Goal: Task Accomplishment & Management: Manage account settings

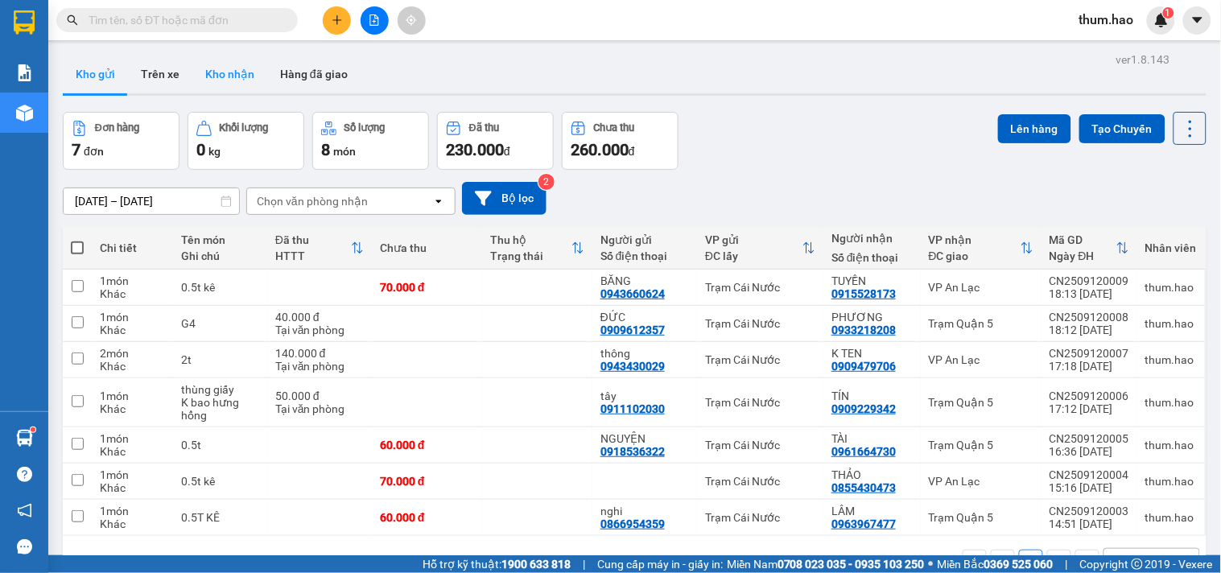
click at [217, 79] on button "Kho nhận" at bounding box center [229, 74] width 75 height 39
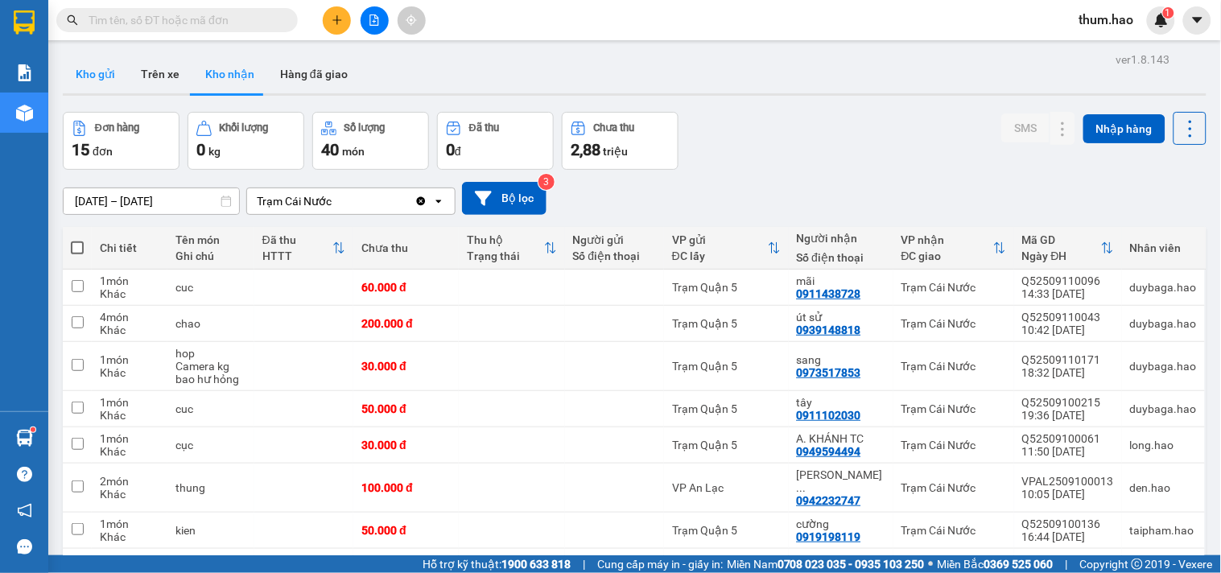
click at [98, 76] on button "Kho gửi" at bounding box center [95, 74] width 65 height 39
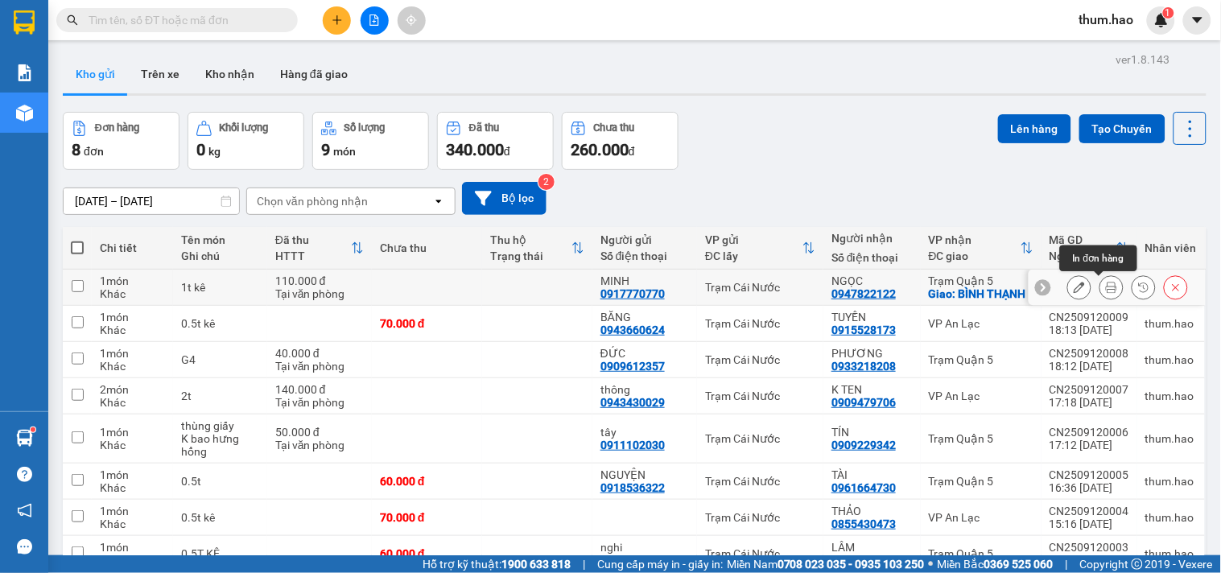
click at [1106, 291] on icon at bounding box center [1111, 287] width 11 height 11
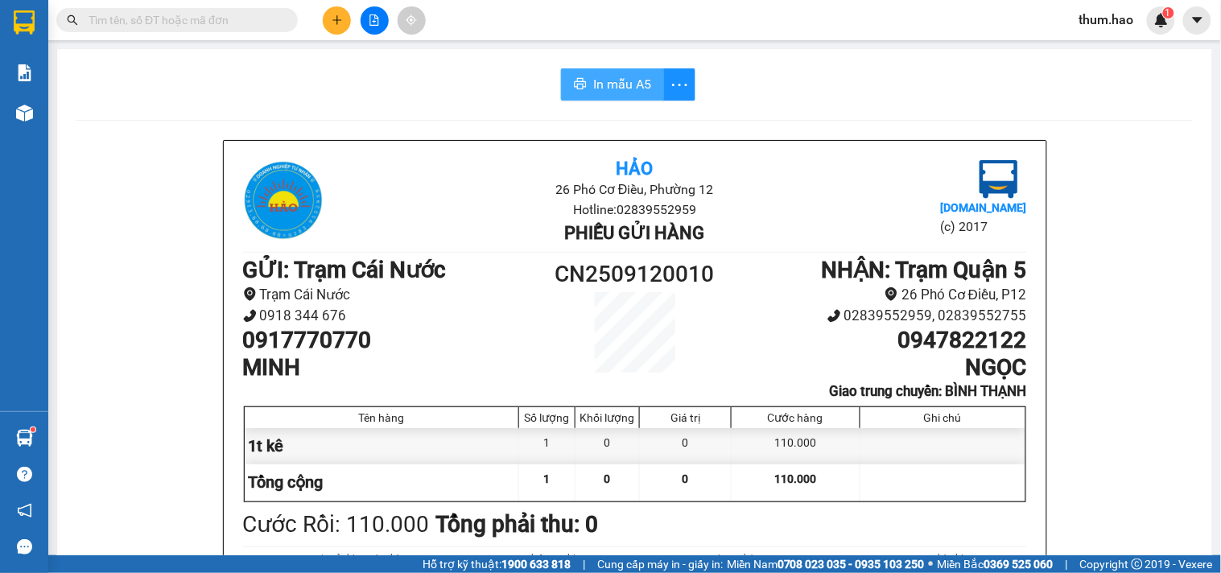
click at [652, 85] on button "In mẫu A5" at bounding box center [612, 84] width 103 height 32
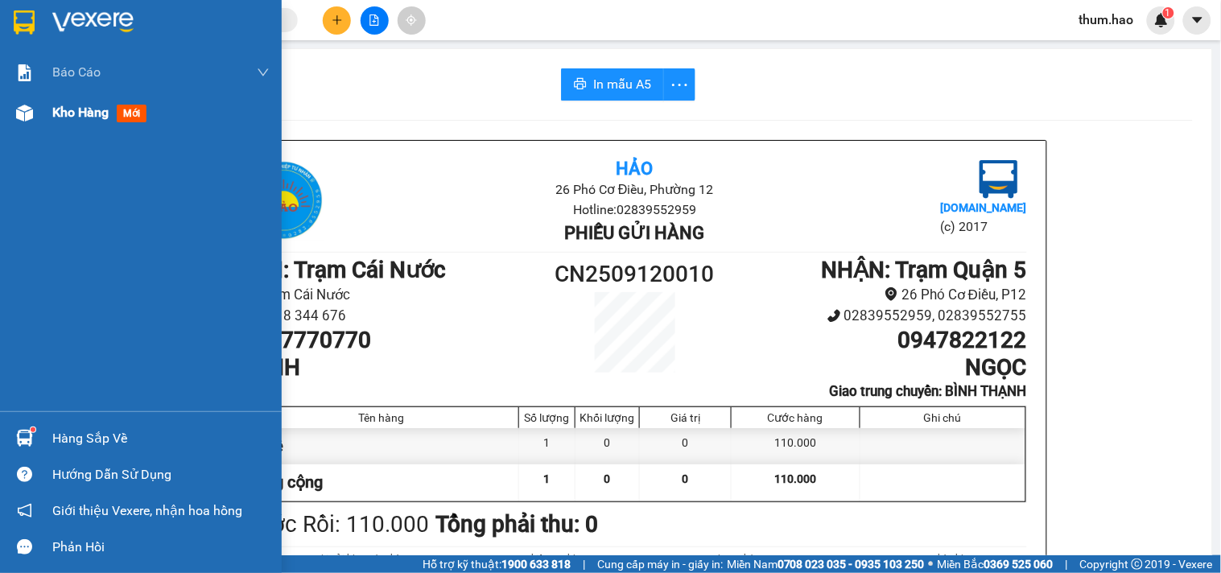
click at [66, 107] on span "Kho hàng" at bounding box center [80, 112] width 56 height 15
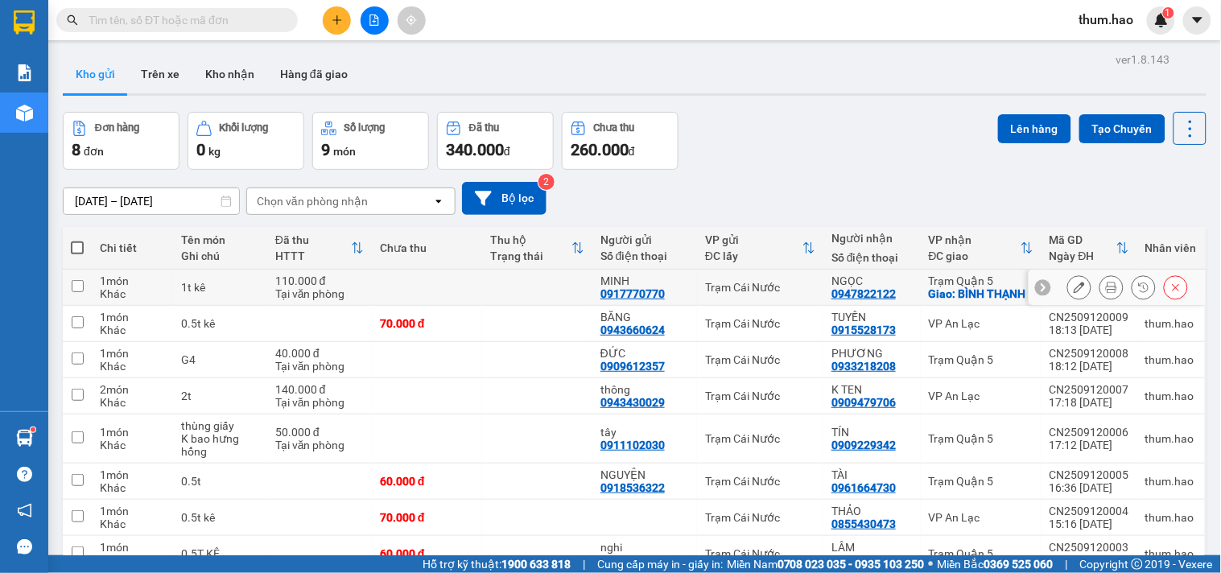
click at [86, 285] on td at bounding box center [77, 288] width 29 height 36
checkbox input "true"
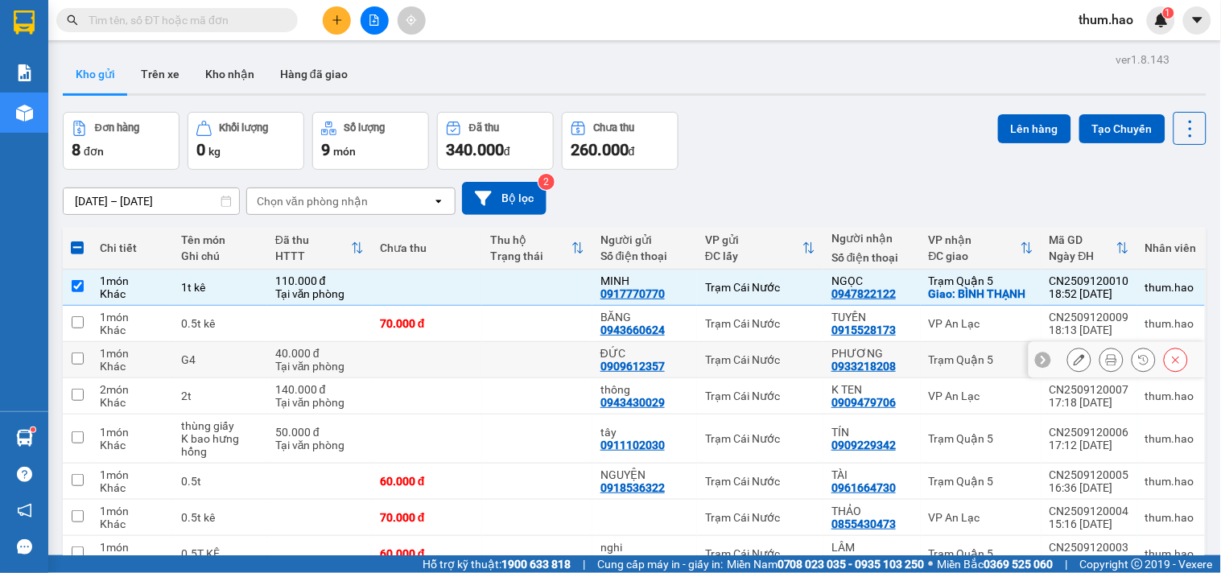
click at [81, 357] on input "checkbox" at bounding box center [78, 358] width 12 height 12
checkbox input "true"
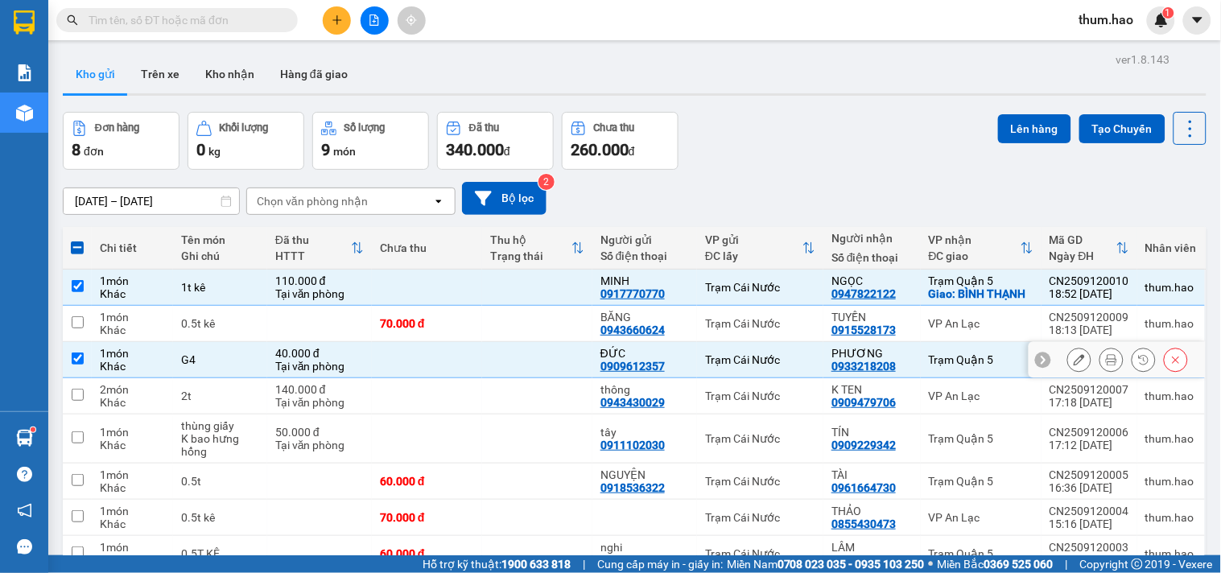
scroll to position [84, 0]
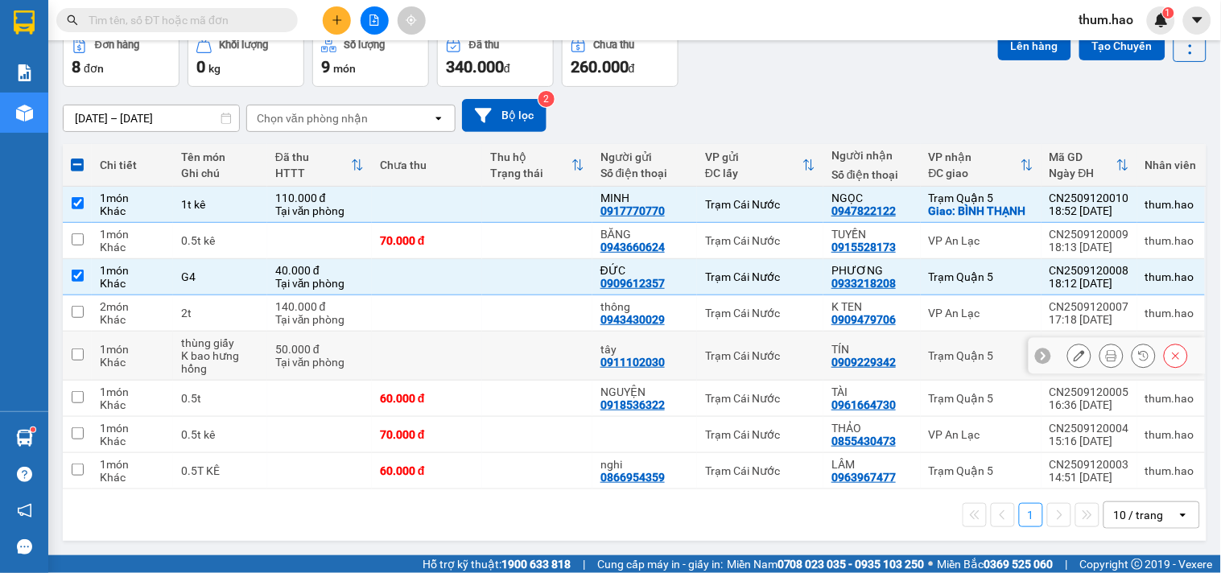
click at [76, 354] on input "checkbox" at bounding box center [78, 354] width 12 height 12
checkbox input "true"
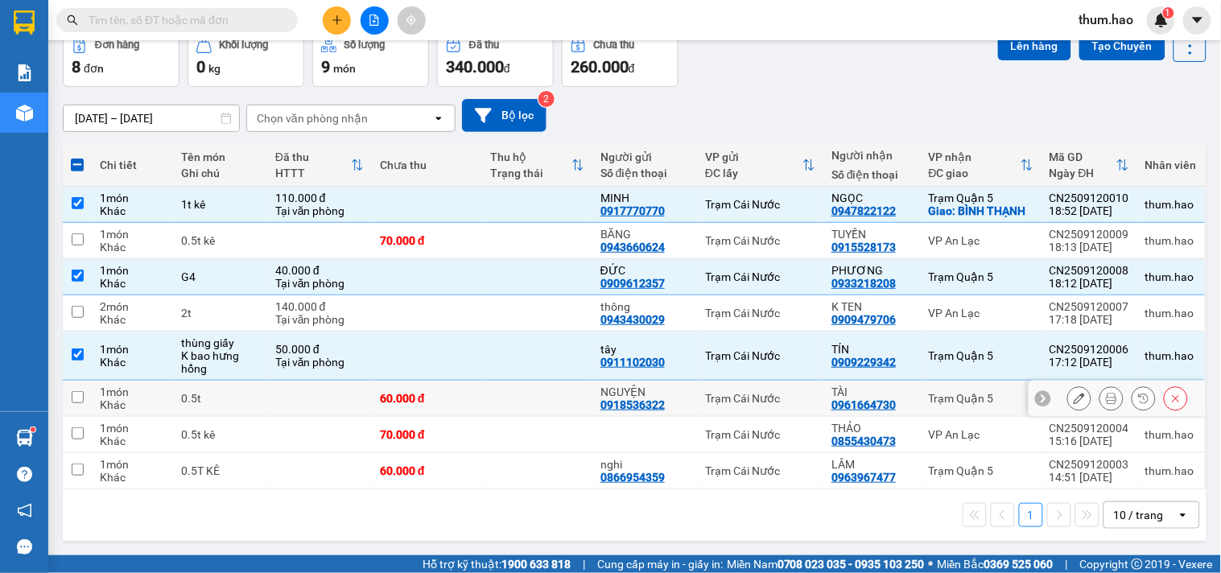
click at [76, 398] on input "checkbox" at bounding box center [78, 397] width 12 height 12
checkbox input "true"
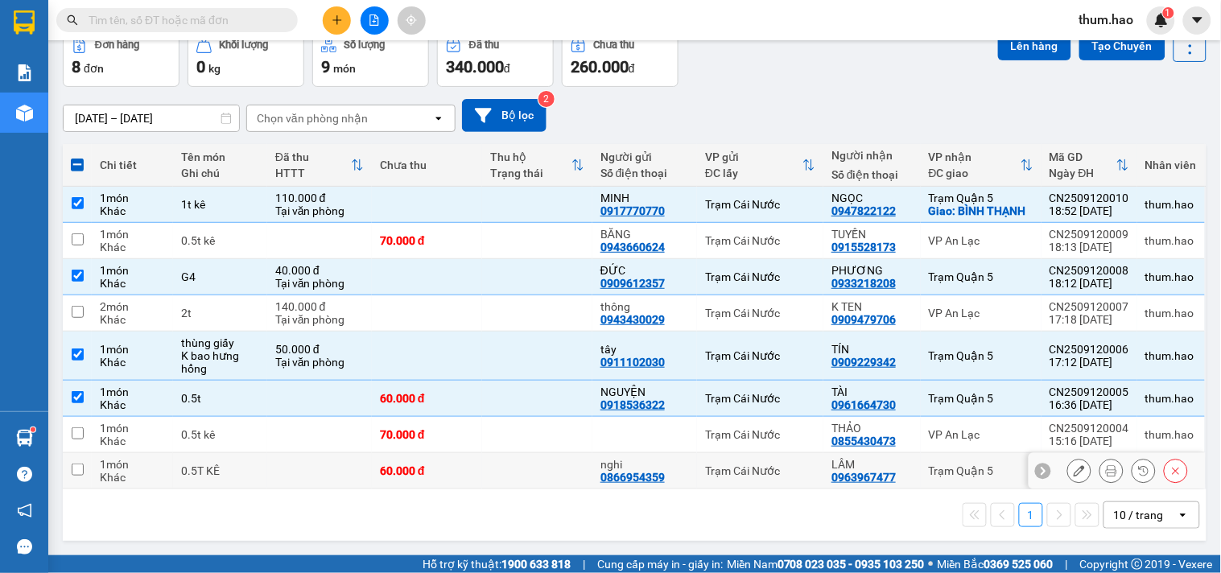
click at [76, 472] on input "checkbox" at bounding box center [78, 470] width 12 height 12
checkbox input "true"
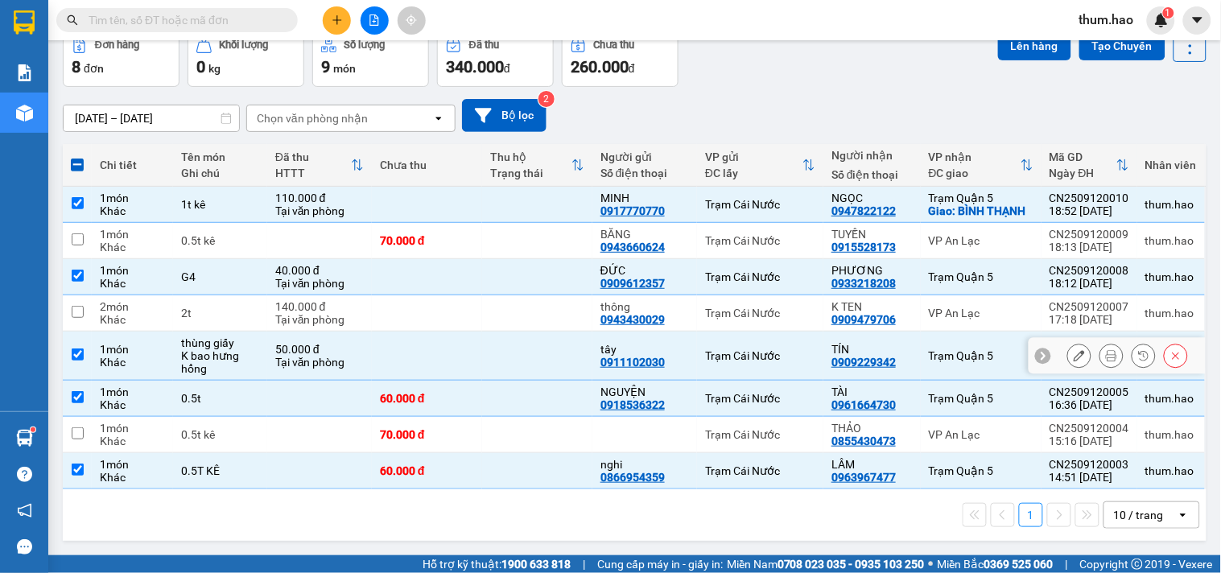
click at [76, 352] on input "checkbox" at bounding box center [78, 354] width 12 height 12
checkbox input "false"
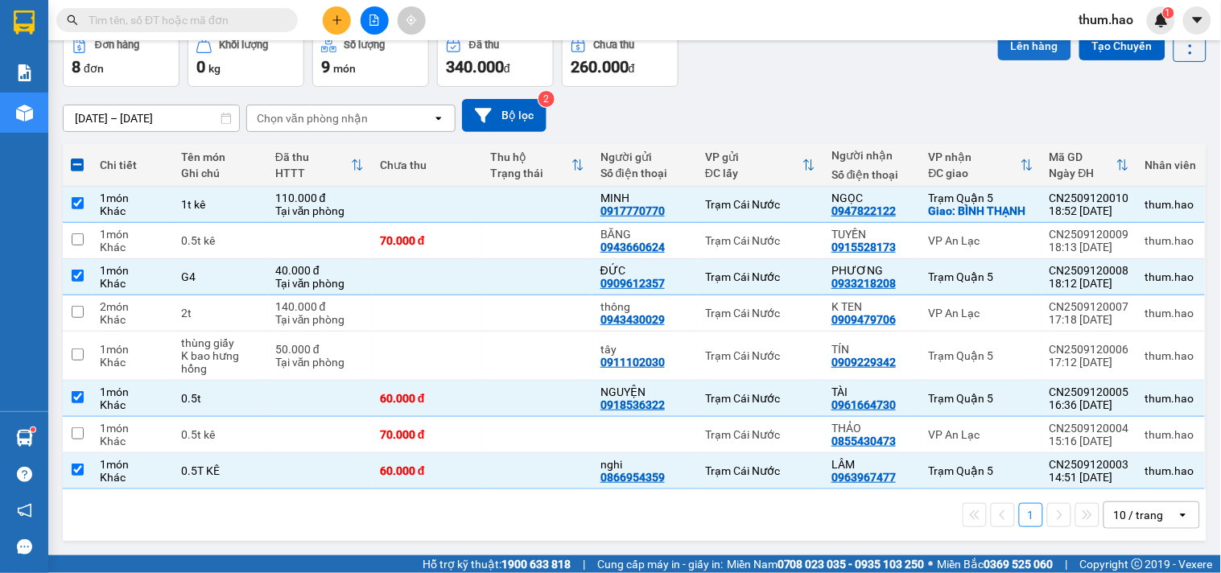
click at [1012, 54] on button "Lên hàng" at bounding box center [1034, 45] width 73 height 29
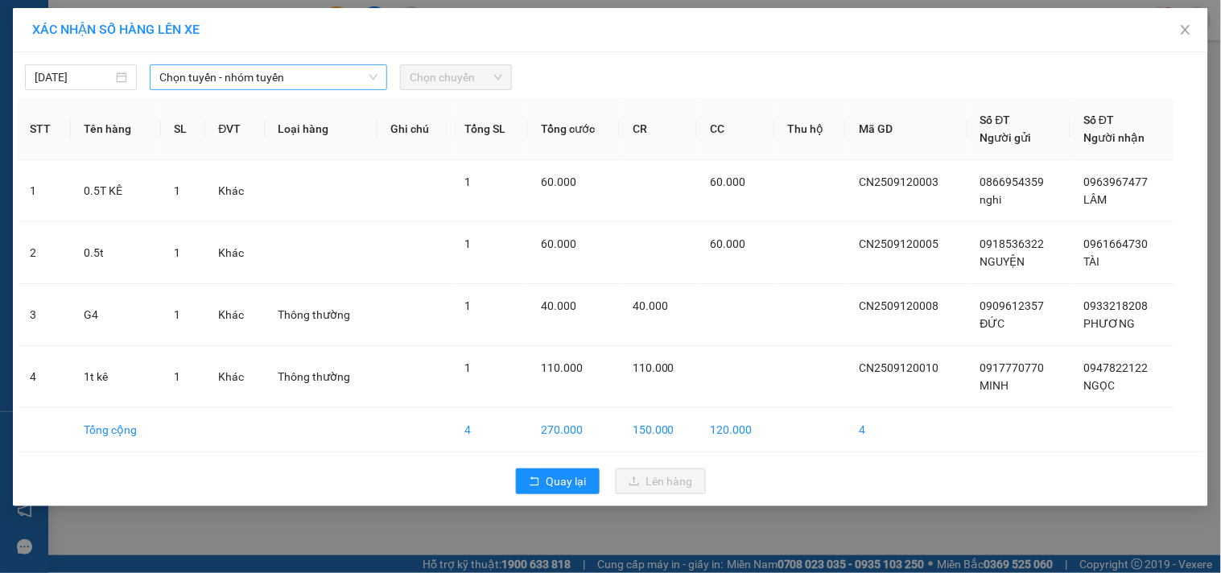
click at [254, 79] on span "Chọn tuyến - nhóm tuyến" at bounding box center [268, 77] width 218 height 24
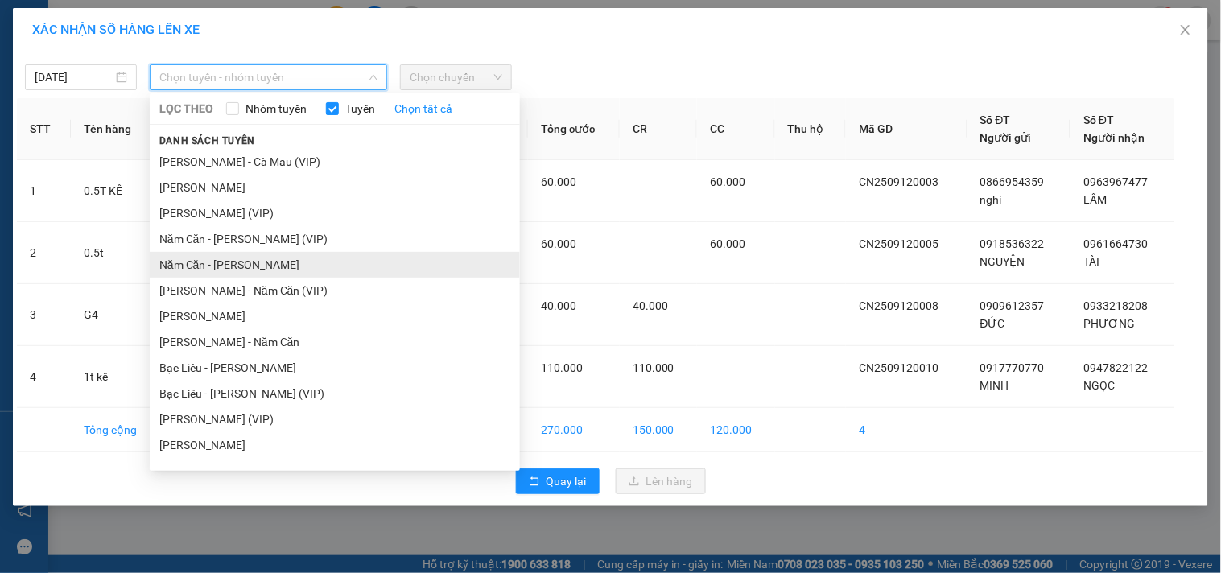
drag, startPoint x: 208, startPoint y: 268, endPoint x: 397, endPoint y: 146, distance: 224.8
click at [208, 269] on li "Năm Căn - [PERSON_NAME]" at bounding box center [335, 265] width 370 height 26
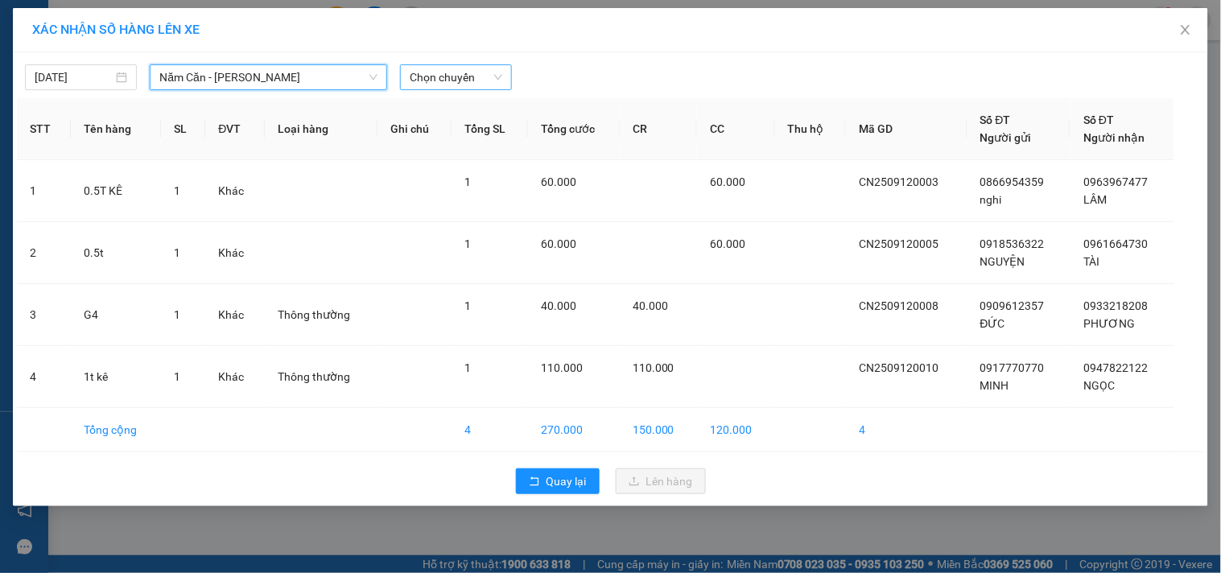
click at [475, 79] on span "Chọn chuyến" at bounding box center [456, 77] width 93 height 24
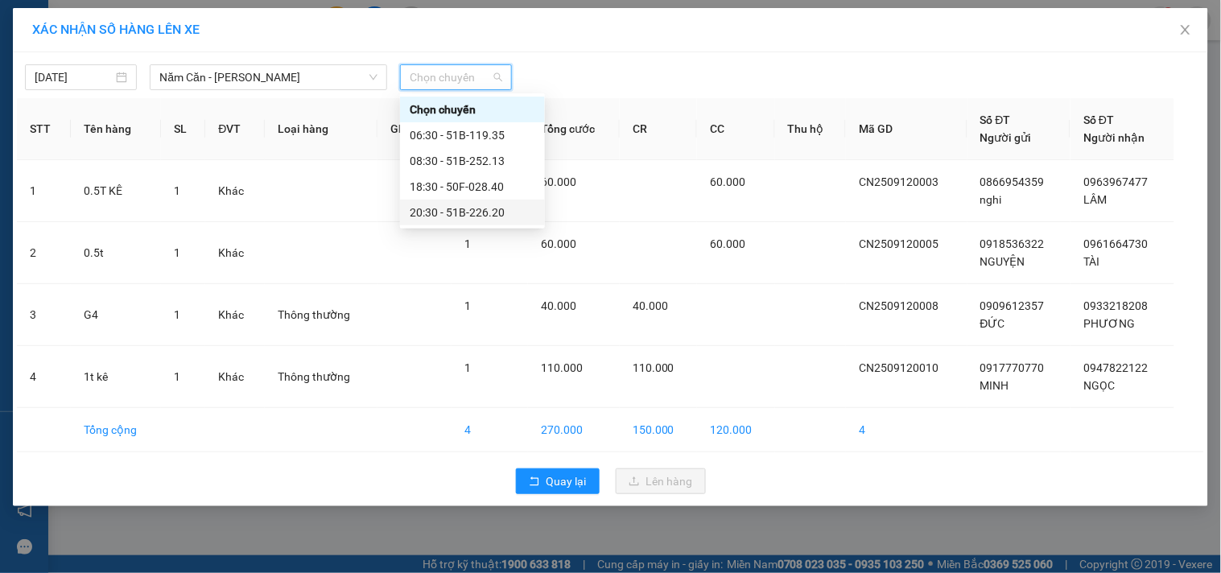
click at [459, 208] on div "20:30 - 51B-226.20" at bounding box center [473, 213] width 126 height 18
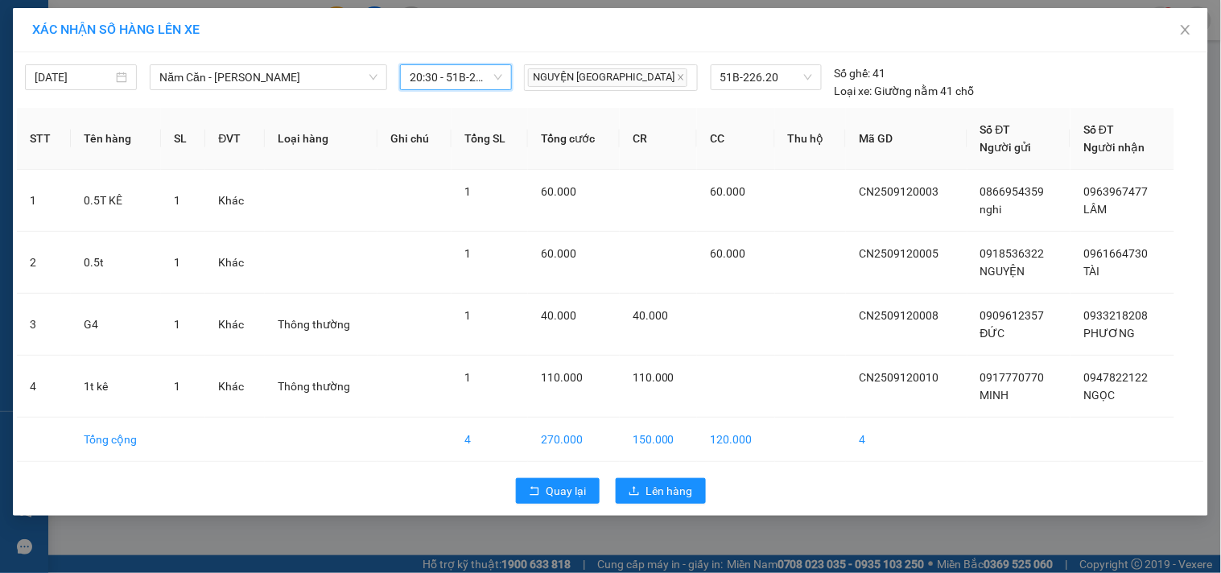
click at [487, 70] on span "20:30 - 51B-226.20" at bounding box center [456, 77] width 93 height 24
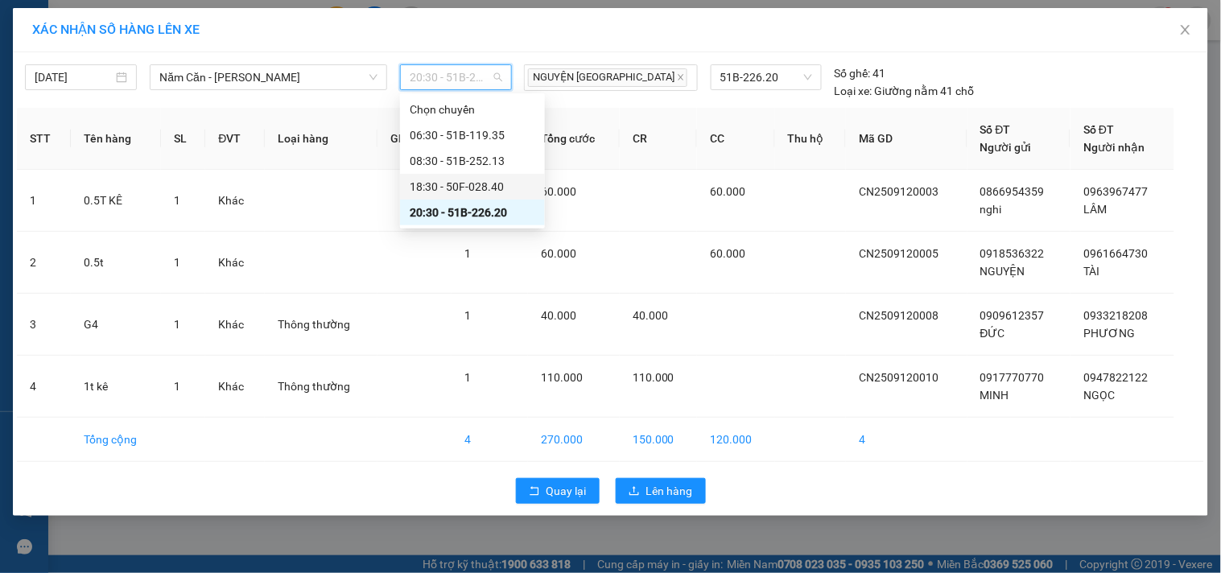
click at [470, 183] on div "18:30 - 50F-028.40" at bounding box center [473, 187] width 126 height 18
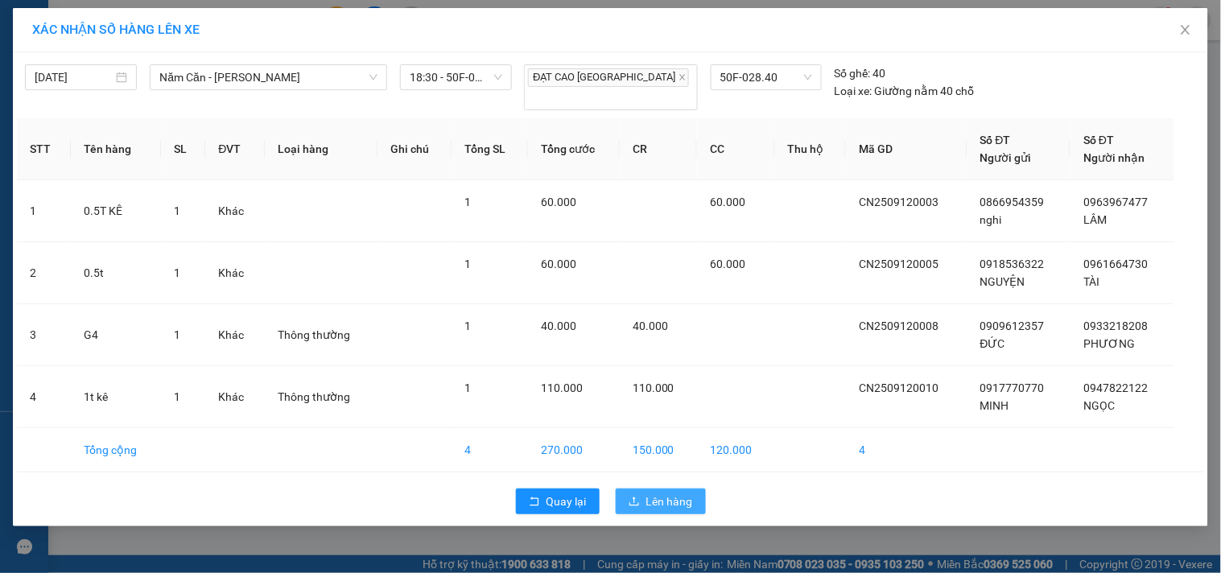
click at [676, 493] on span "Lên hàng" at bounding box center [669, 502] width 47 height 18
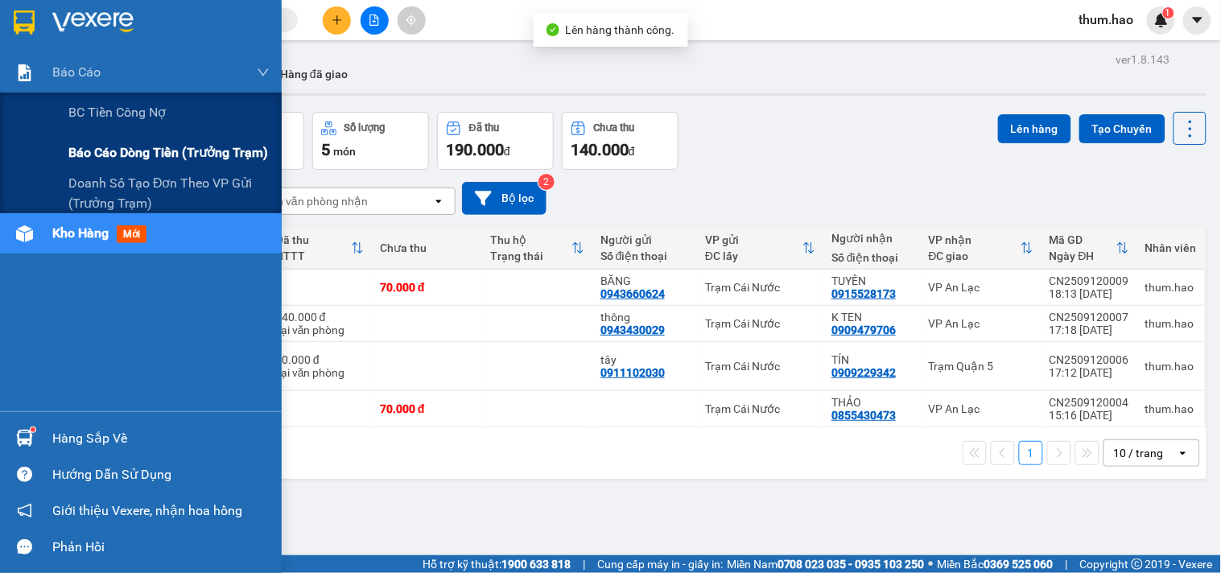
click at [78, 142] on span "Báo cáo dòng tiền (trưởng trạm)" at bounding box center [168, 152] width 200 height 20
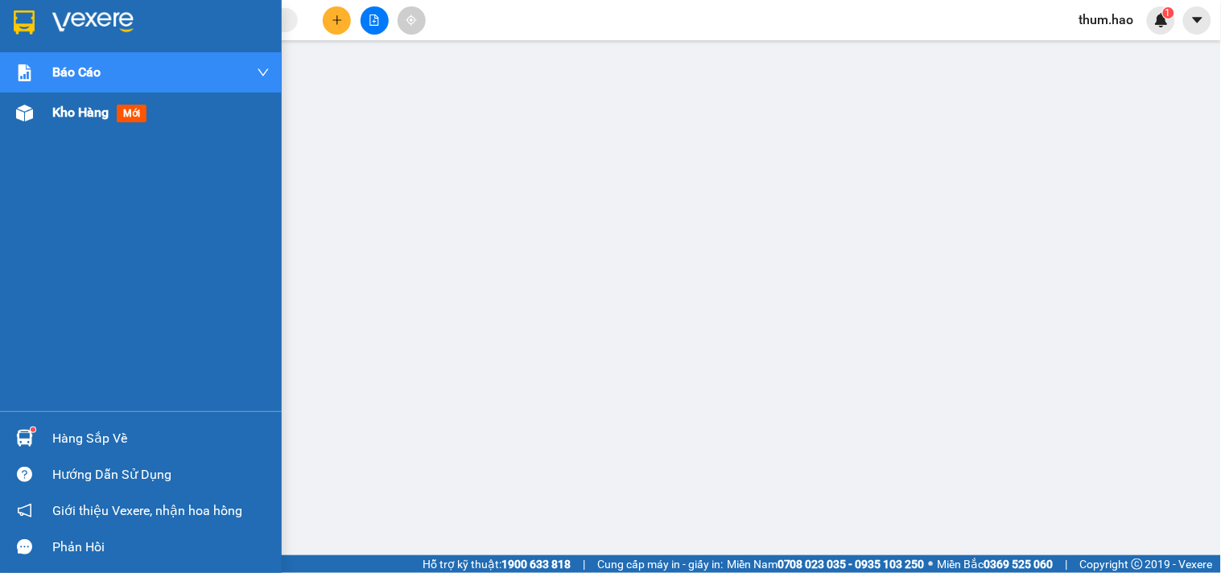
click at [43, 115] on div "Kho hàng mới" at bounding box center [141, 113] width 282 height 40
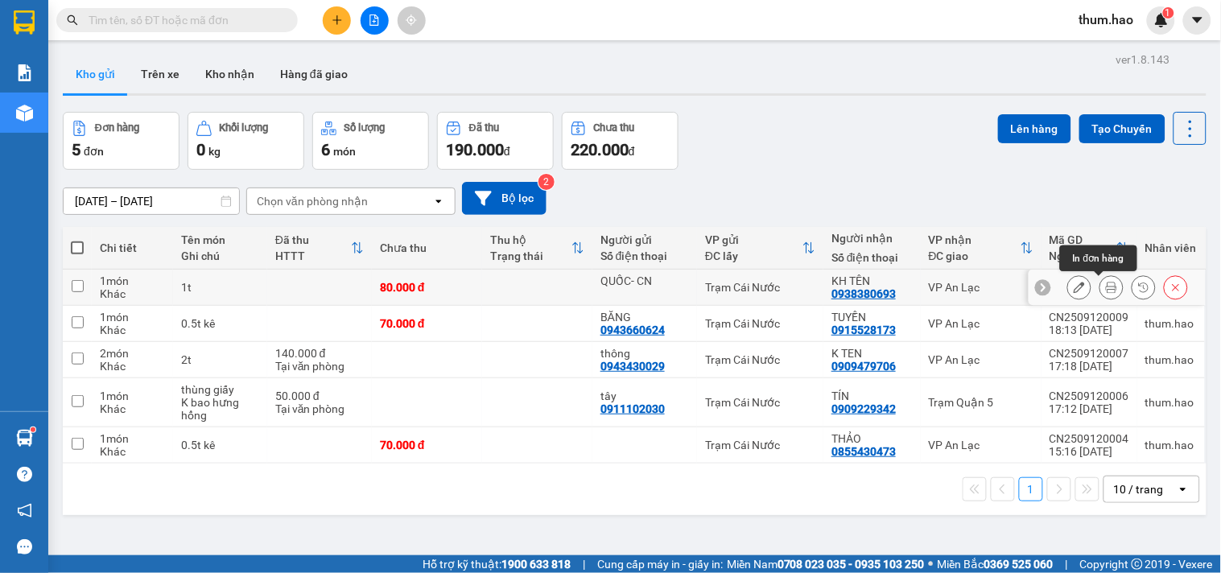
click at [1106, 286] on button at bounding box center [1111, 288] width 23 height 28
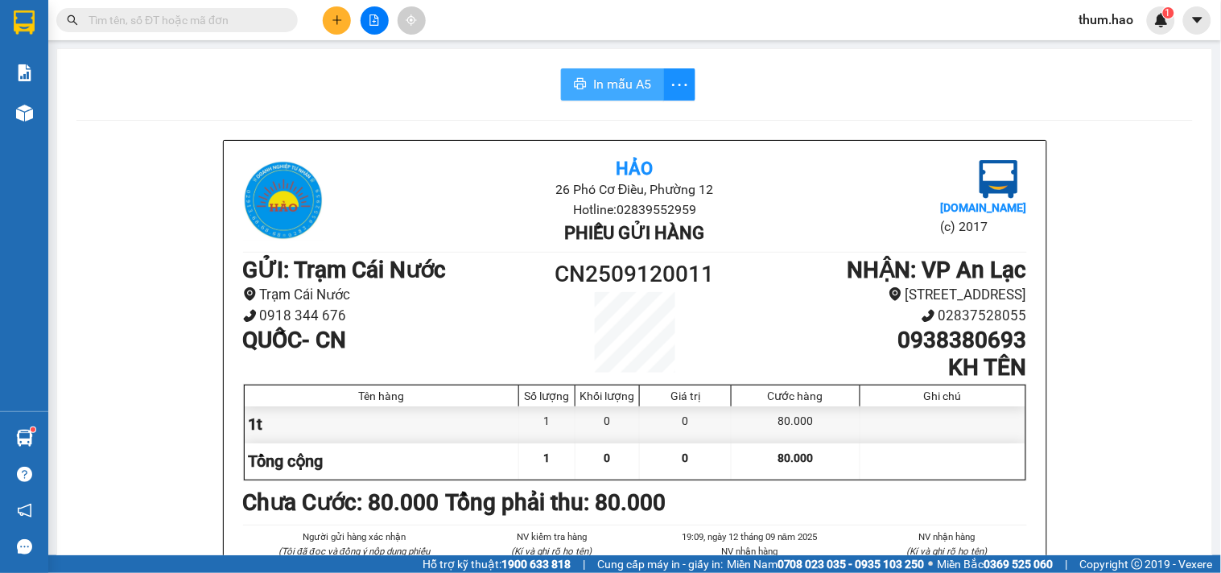
click at [604, 84] on span "In mẫu A5" at bounding box center [622, 84] width 58 height 20
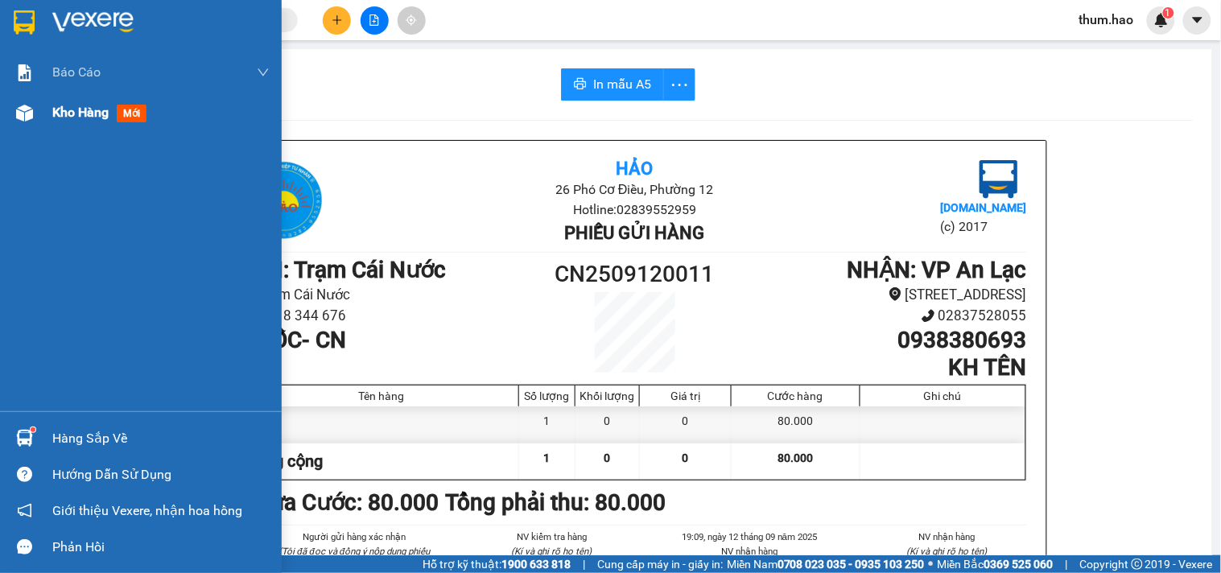
click at [61, 118] on span "Kho hàng" at bounding box center [80, 112] width 56 height 15
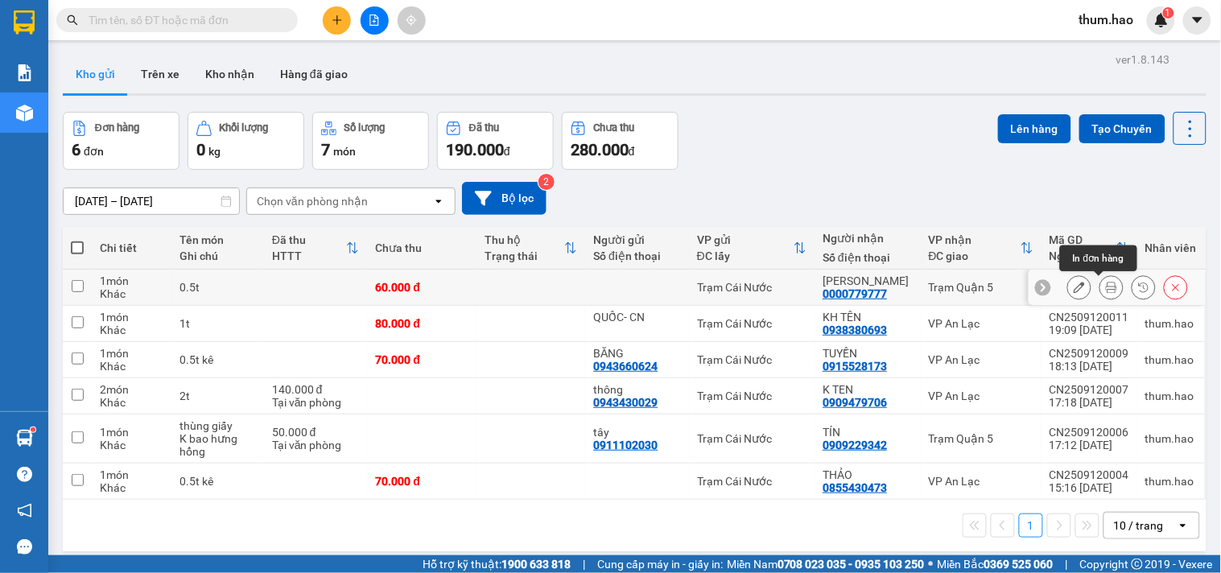
click at [1106, 284] on icon at bounding box center [1111, 287] width 11 height 11
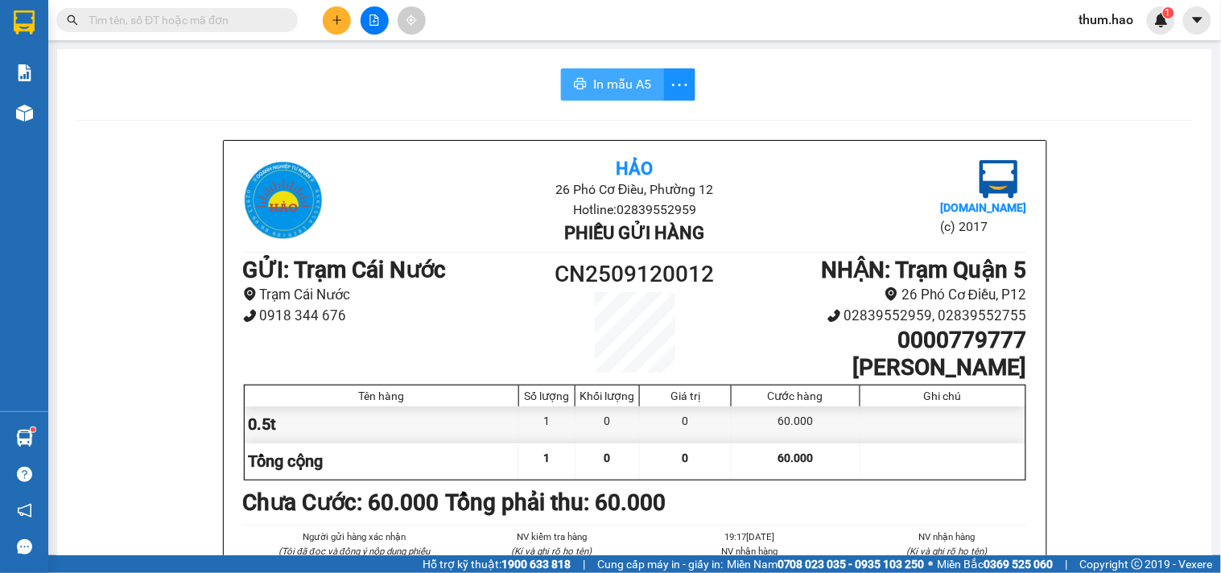
click at [577, 76] on button "In mẫu A5" at bounding box center [612, 84] width 103 height 32
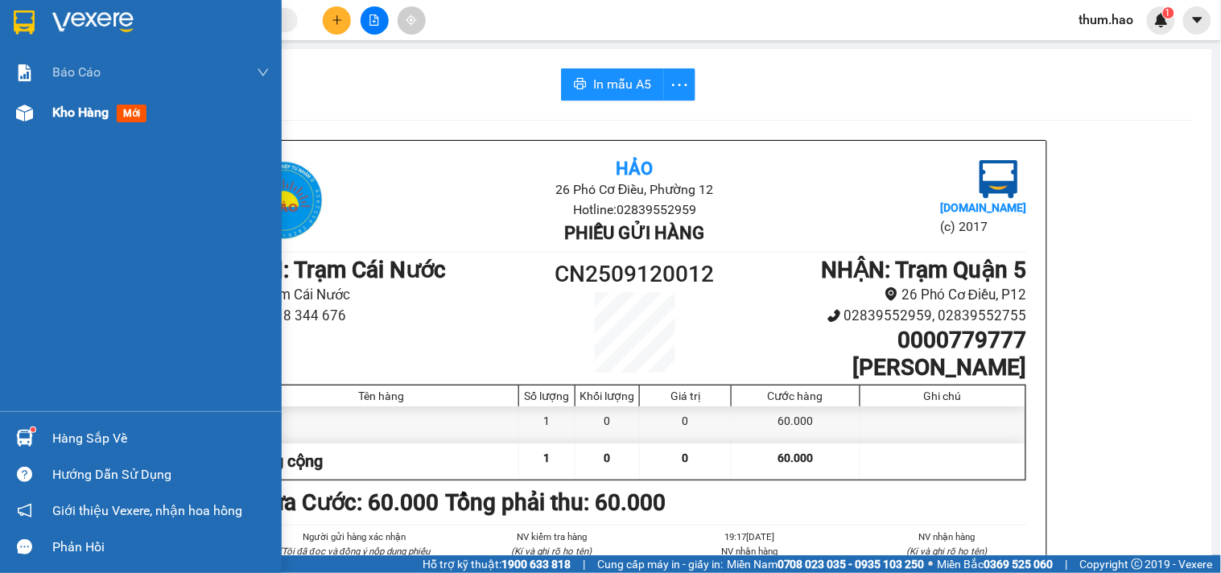
click at [90, 118] on span "Kho hàng" at bounding box center [80, 112] width 56 height 15
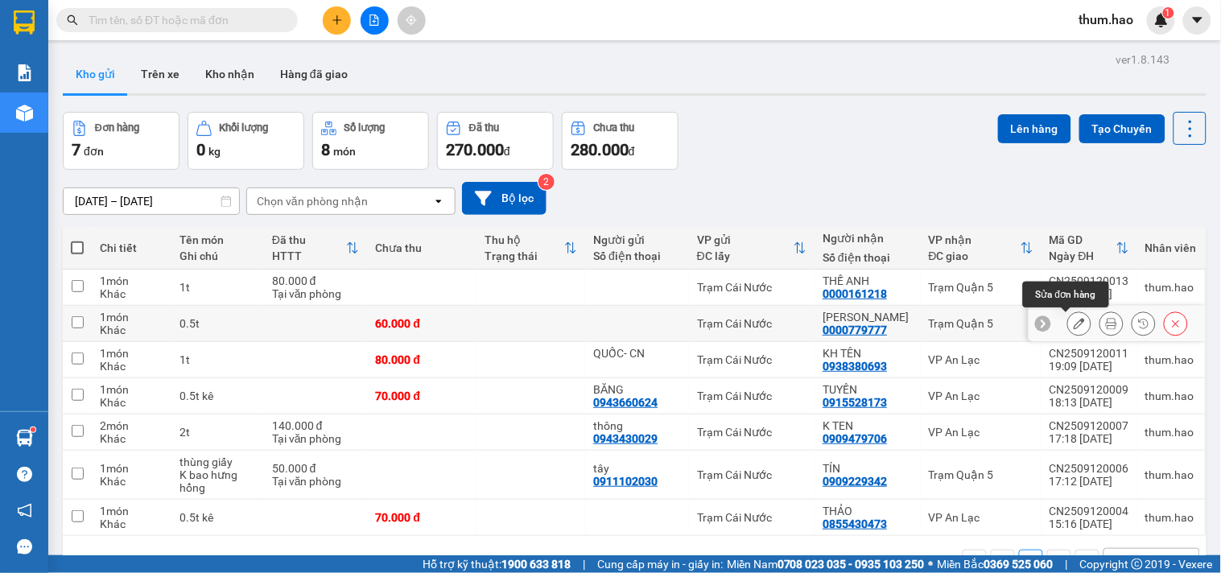
click at [1074, 322] on icon at bounding box center [1079, 323] width 11 height 11
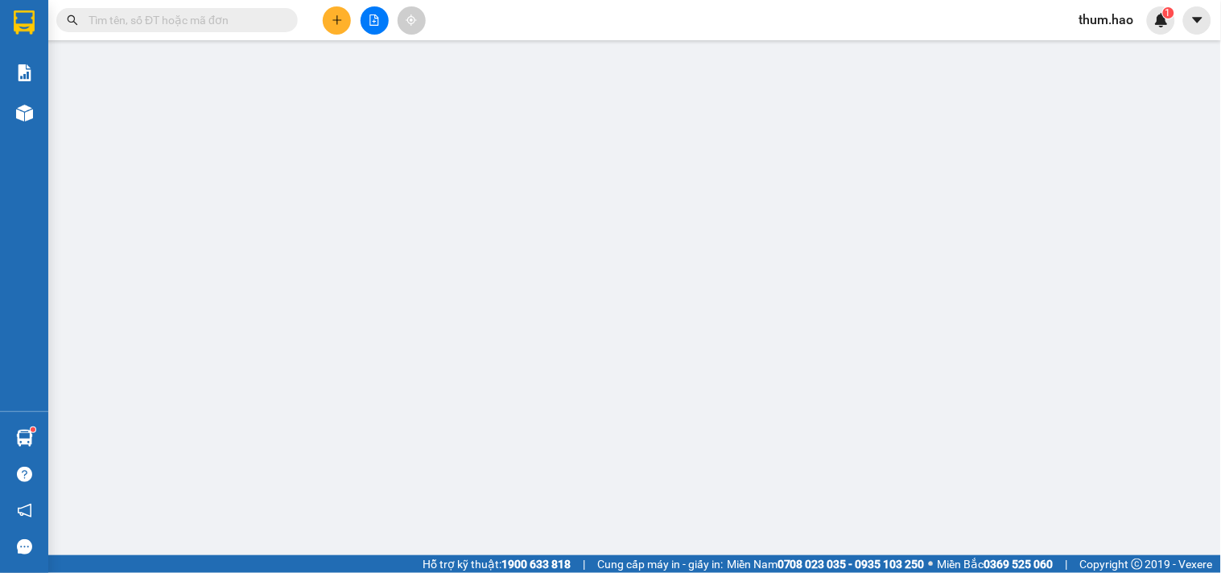
type input "0000779777"
type input "[PERSON_NAME]"
type input "60.000"
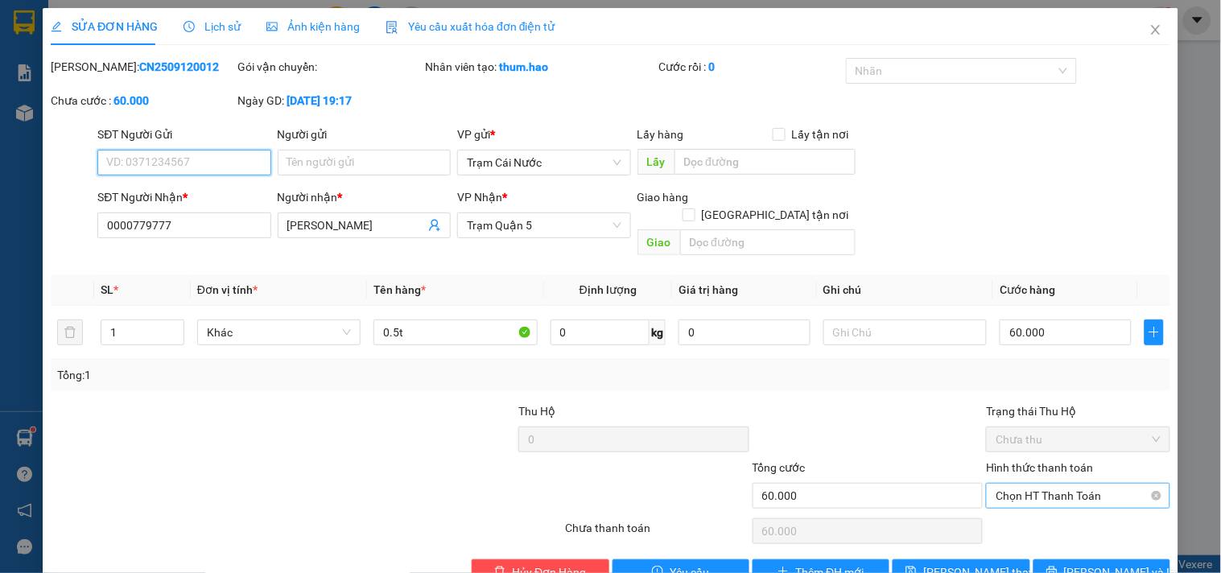
click at [1055, 484] on span "Chọn HT Thanh Toán" at bounding box center [1077, 496] width 164 height 24
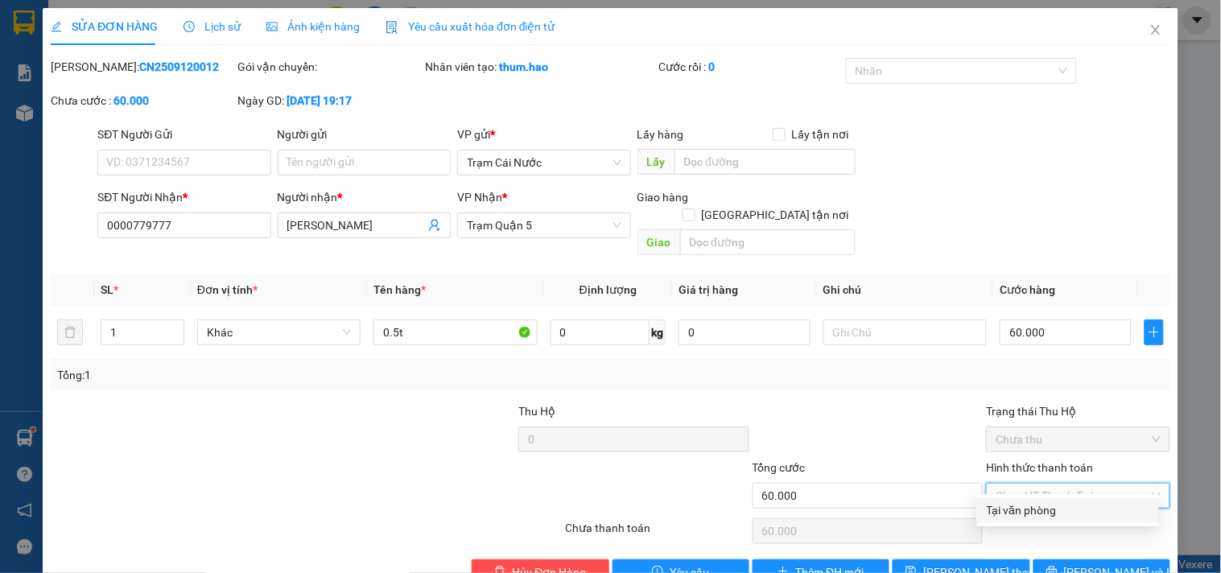
click at [1016, 509] on div "Tại văn phòng" at bounding box center [1068, 510] width 163 height 18
type input "0"
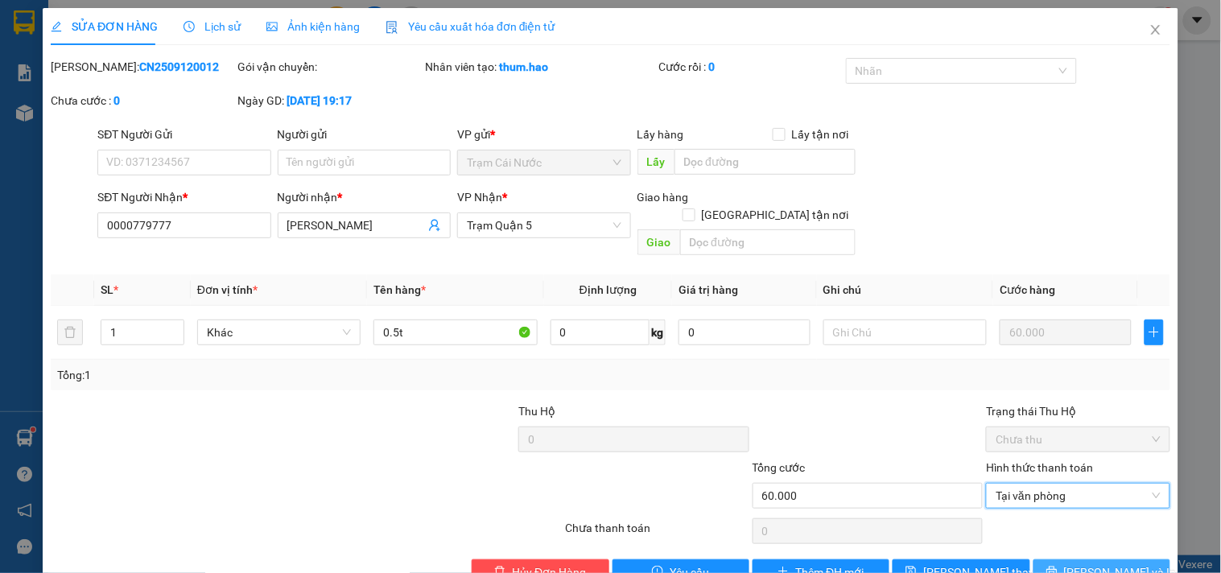
click at [1073, 559] on button "[PERSON_NAME] và In" at bounding box center [1101, 572] width 137 height 26
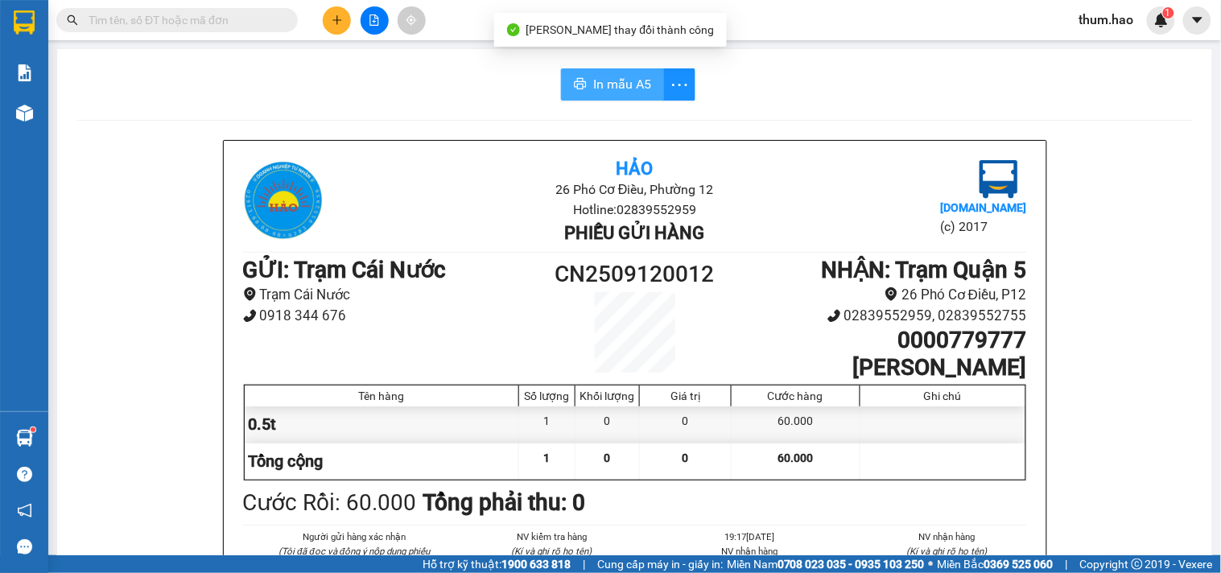
click at [597, 93] on span "In mẫu A5" at bounding box center [622, 84] width 58 height 20
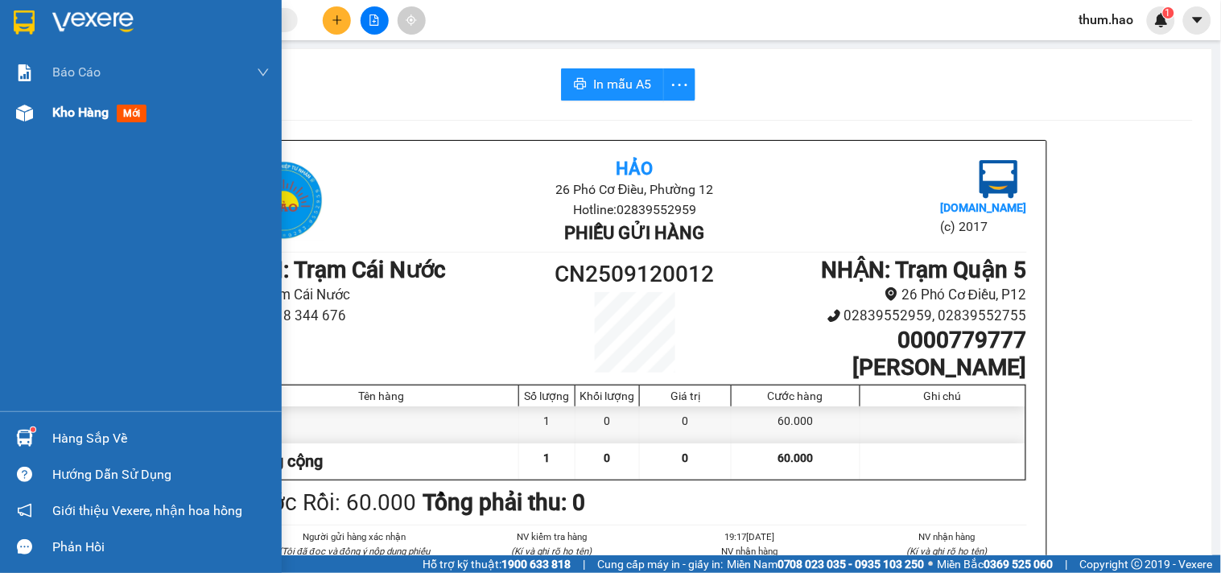
click at [74, 117] on span "Kho hàng" at bounding box center [80, 112] width 56 height 15
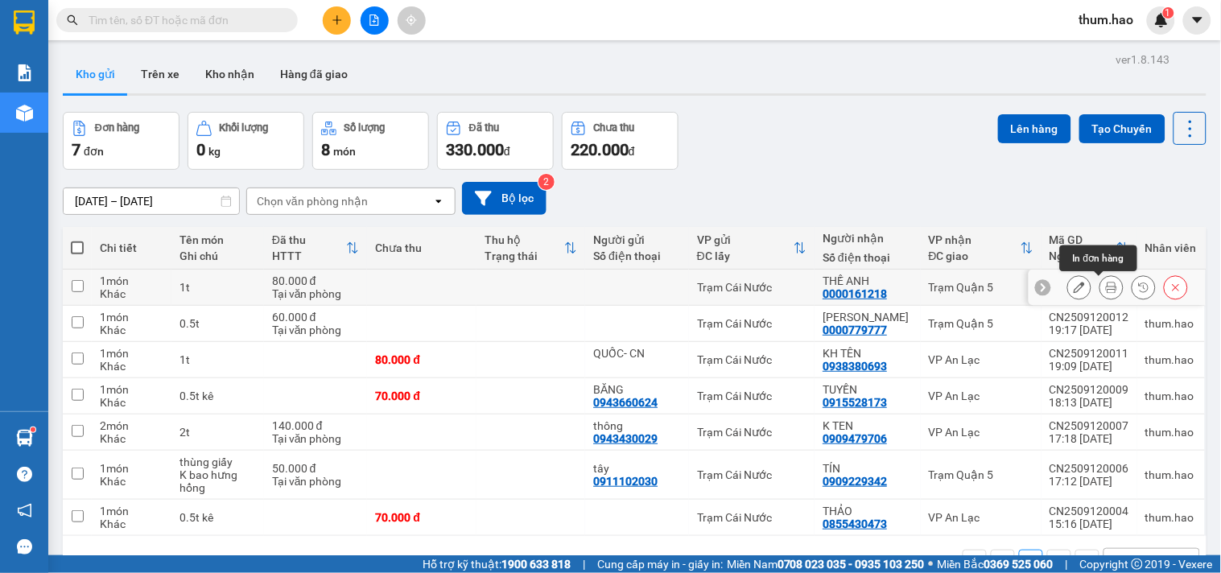
click at [1106, 287] on icon at bounding box center [1111, 287] width 11 height 11
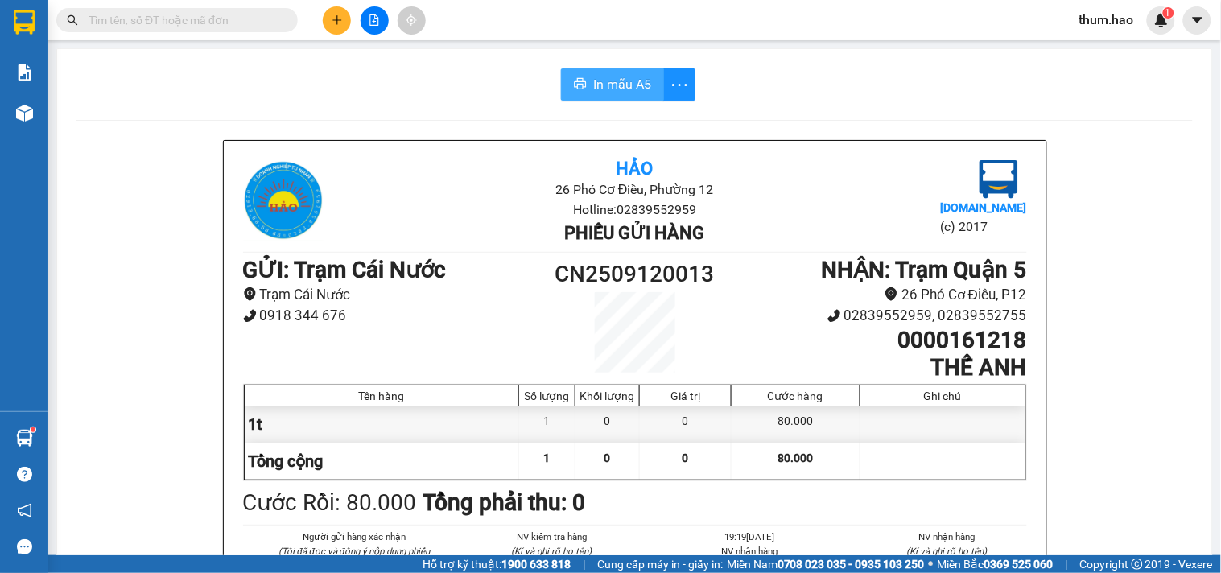
click at [583, 83] on button "In mẫu A5" at bounding box center [612, 84] width 103 height 32
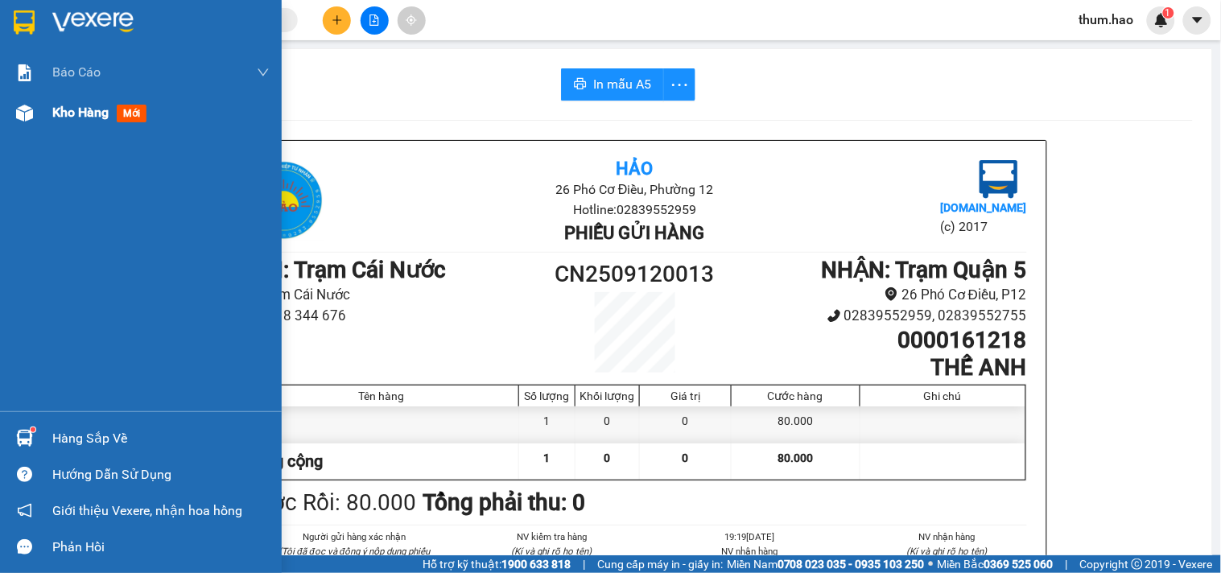
click at [66, 122] on div "Kho hàng mới" at bounding box center [102, 112] width 101 height 20
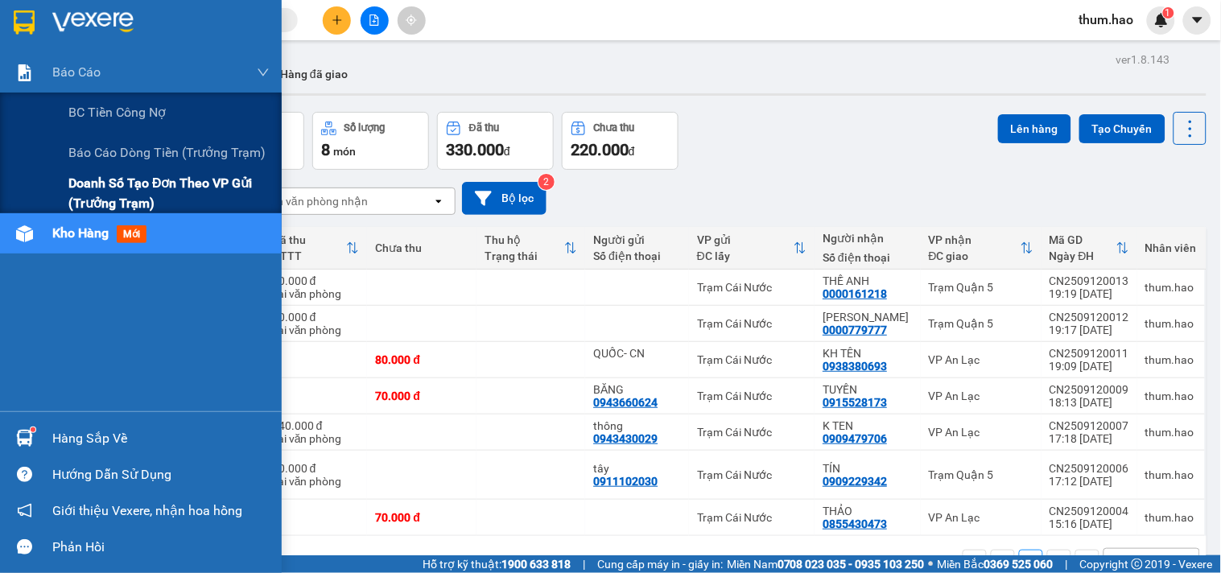
click at [148, 174] on span "Doanh số tạo đơn theo VP gửi (trưởng trạm)" at bounding box center [168, 193] width 201 height 40
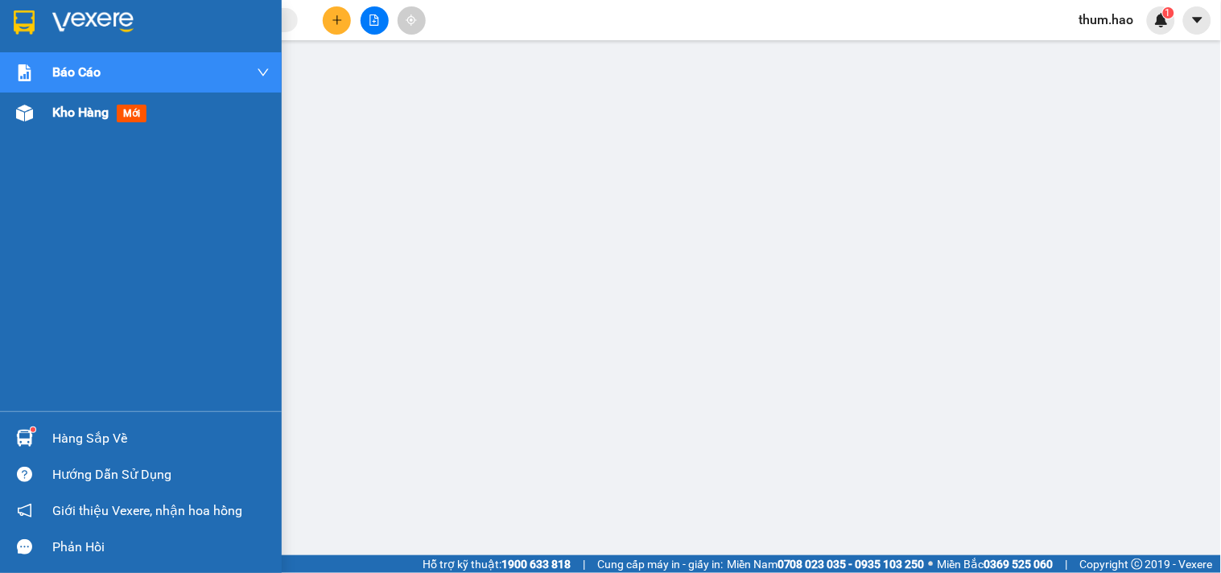
click at [68, 115] on span "Kho hàng" at bounding box center [80, 112] width 56 height 15
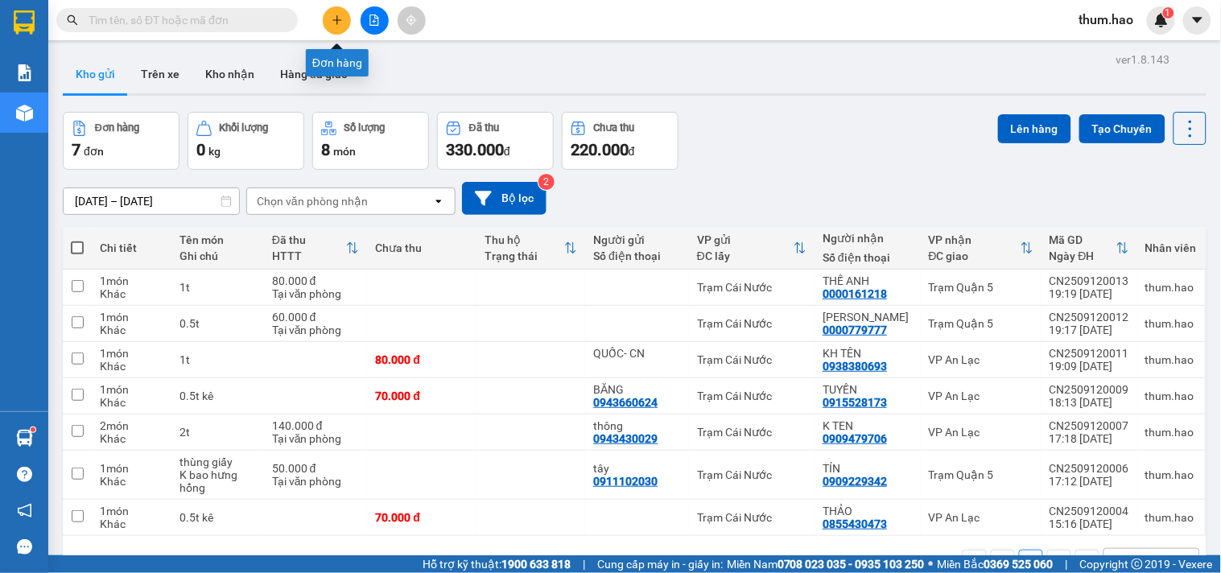
click at [326, 28] on button at bounding box center [337, 20] width 28 height 28
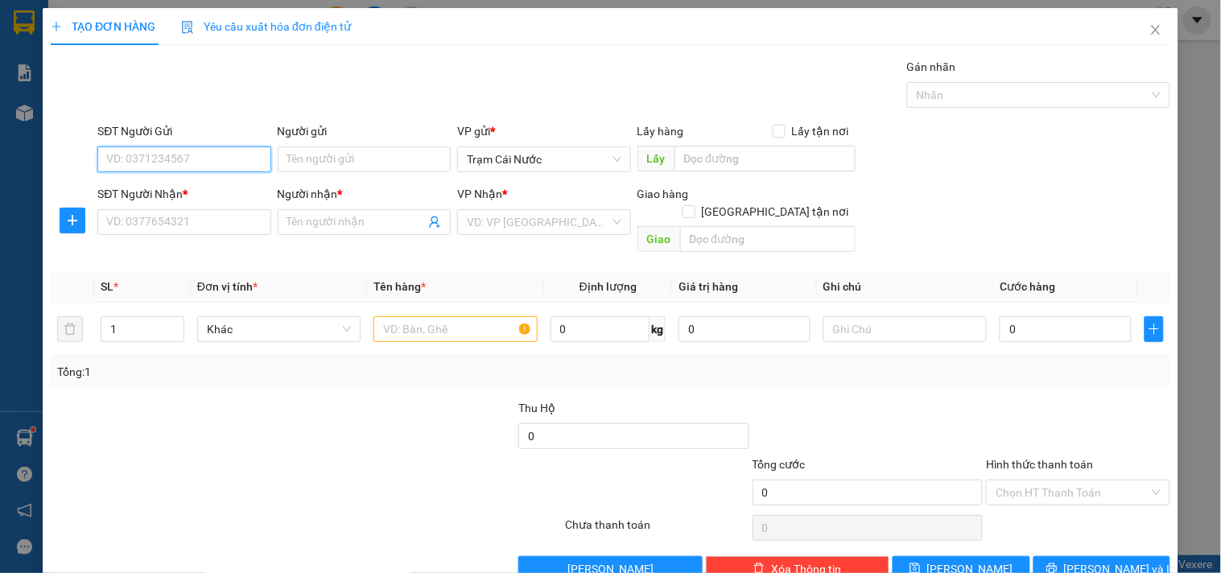
click at [153, 167] on input "SĐT Người Gửi" at bounding box center [183, 159] width 173 height 26
click at [122, 217] on input "SĐT Người Nhận *" at bounding box center [183, 222] width 173 height 26
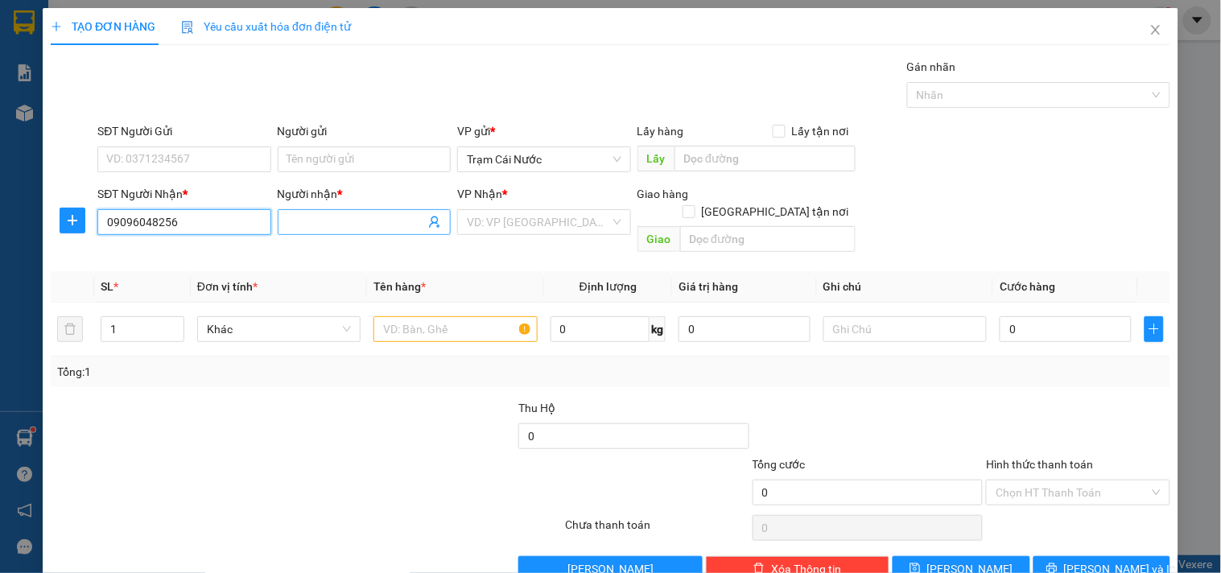
type input "09096048256"
click at [349, 213] on input "Người nhận *" at bounding box center [356, 222] width 138 height 18
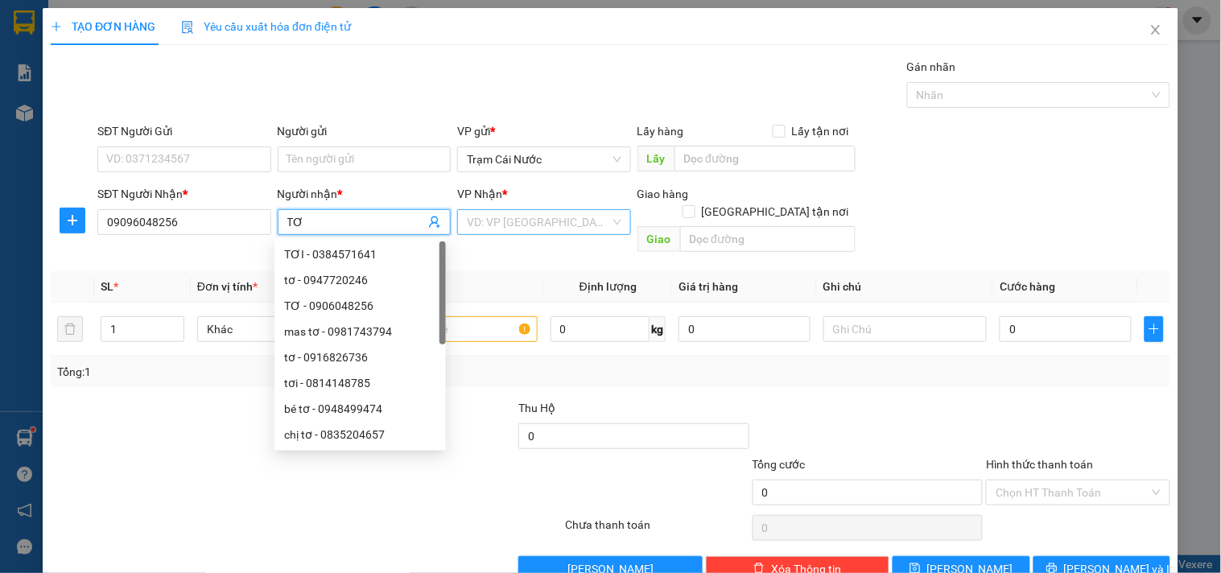
type input "TƠ"
click at [583, 229] on input "search" at bounding box center [538, 222] width 142 height 24
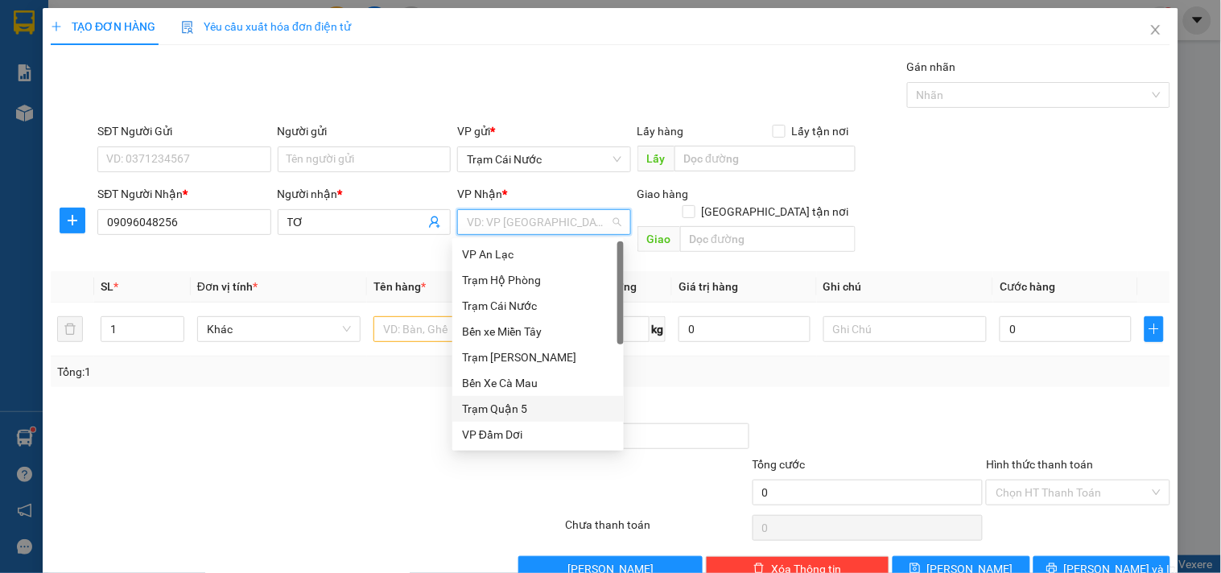
click at [481, 405] on div "Trạm Quận 5" at bounding box center [538, 409] width 152 height 18
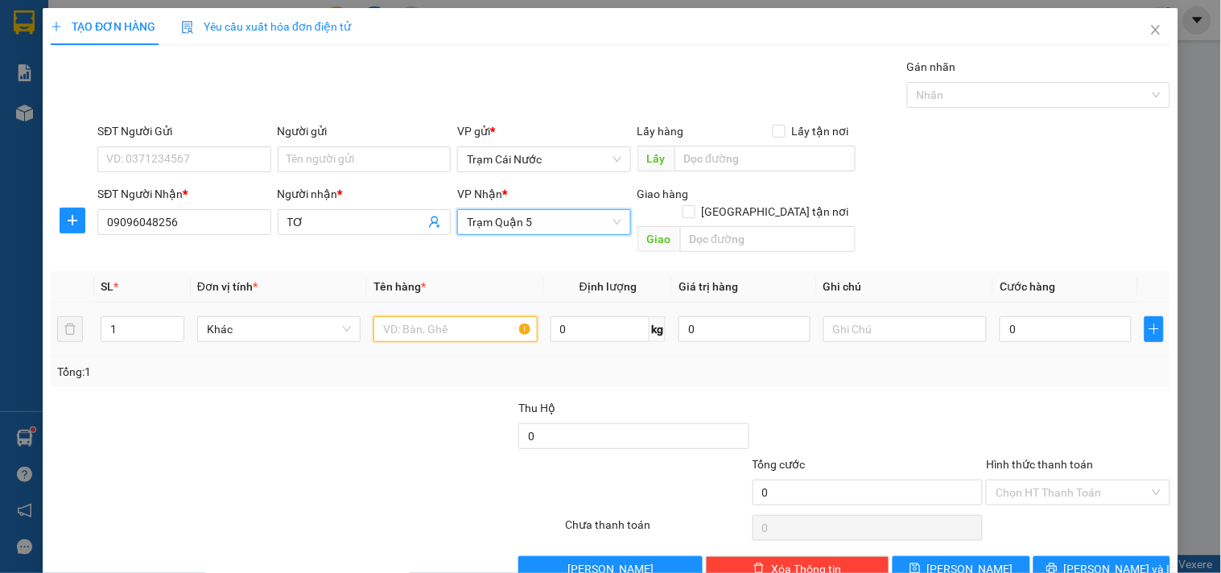
click at [406, 316] on input "text" at bounding box center [454, 329] width 163 height 26
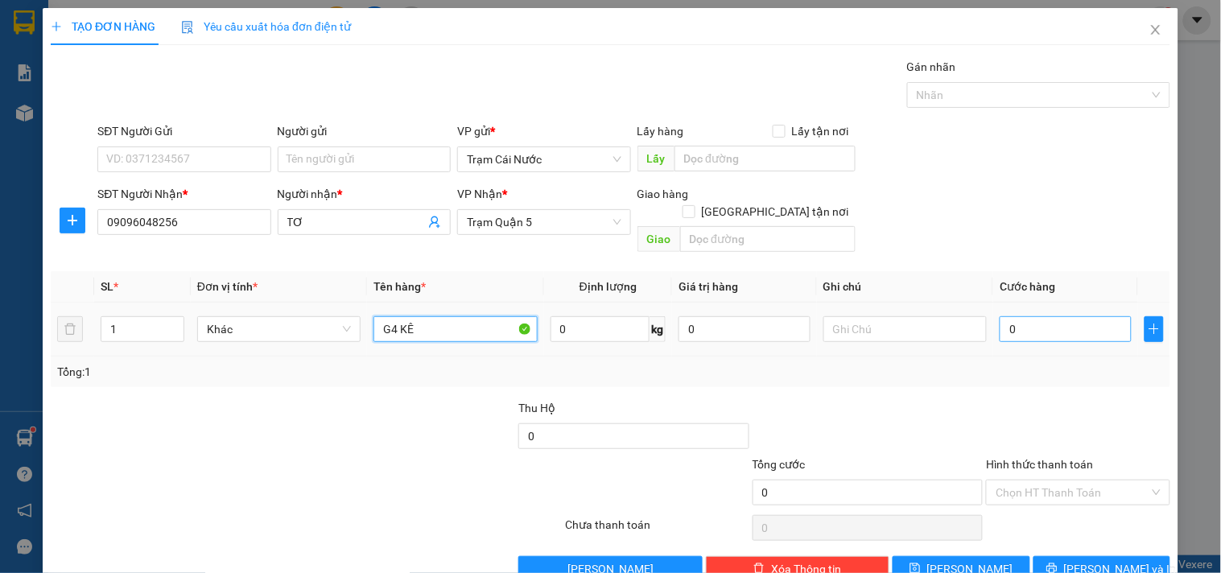
type input "G4 KÊ"
click at [1041, 316] on input "0" at bounding box center [1065, 329] width 132 height 26
type input "4"
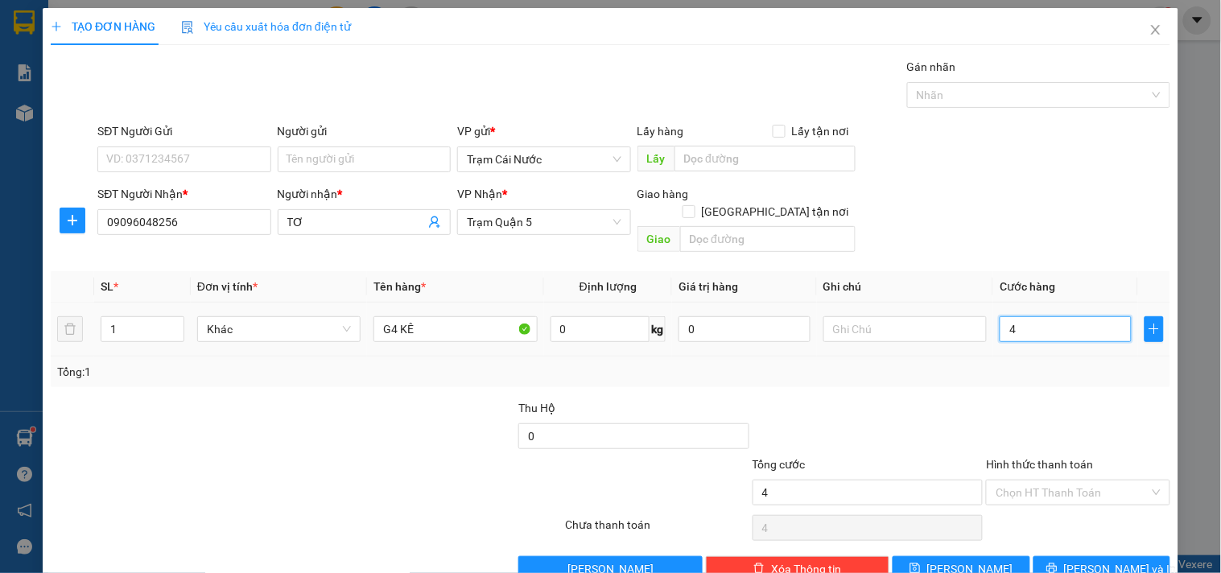
type input "40"
click at [1107, 399] on div at bounding box center [1077, 427] width 187 height 56
type input "40.000"
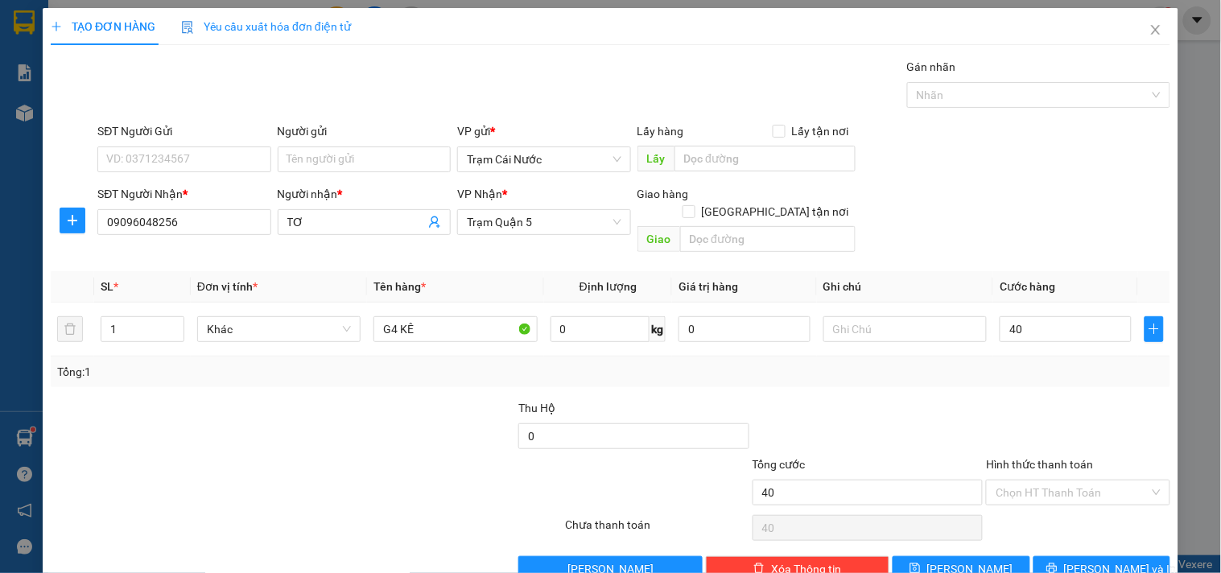
type input "40.000"
click at [1039, 480] on input "Hình thức thanh toán" at bounding box center [1071, 492] width 153 height 24
click at [1012, 508] on div "Tại văn phòng" at bounding box center [1068, 507] width 163 height 18
type input "0"
click at [195, 159] on input "SĐT Người Gửi" at bounding box center [183, 159] width 173 height 26
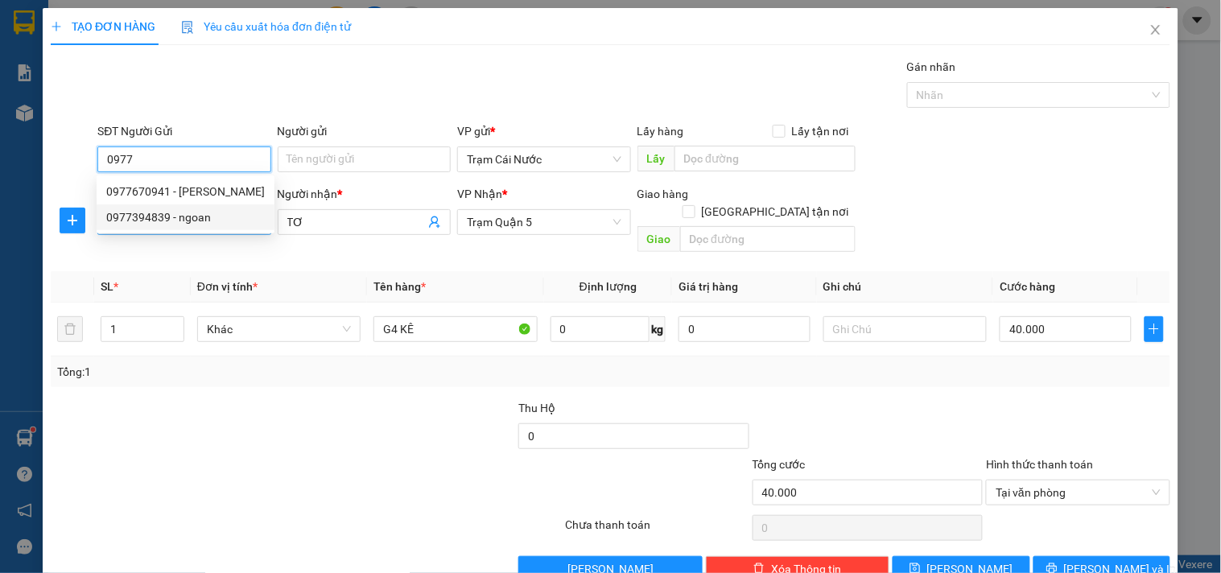
click at [150, 212] on div "0977394839 - ngoan" at bounding box center [185, 217] width 159 height 18
type input "0977394839"
type input "ngoan"
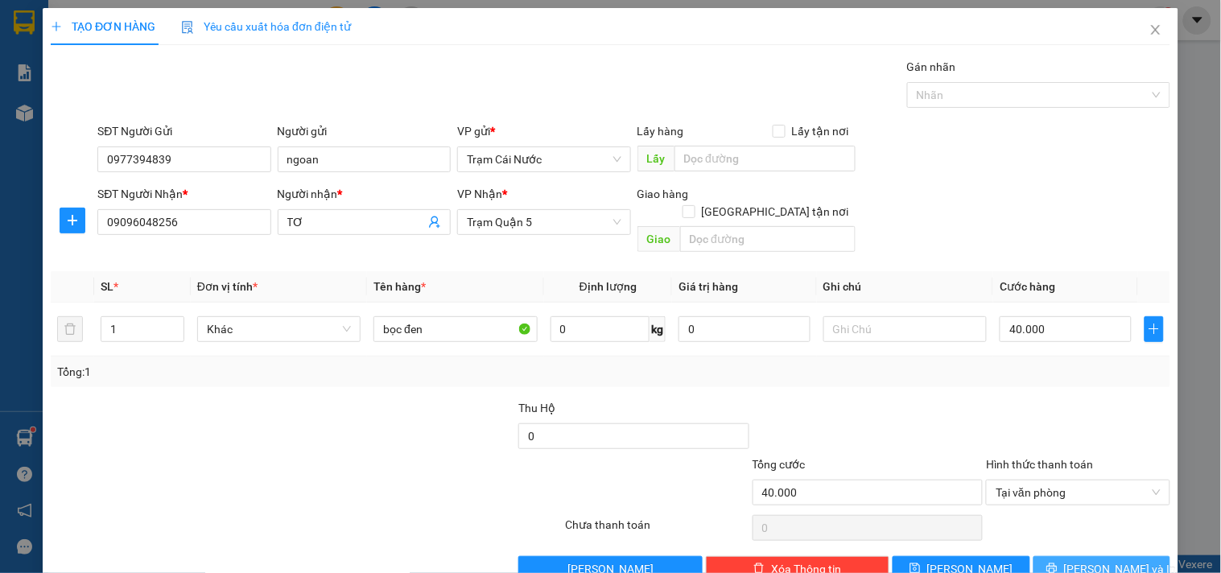
click at [1098, 560] on span "[PERSON_NAME] và In" at bounding box center [1120, 569] width 113 height 18
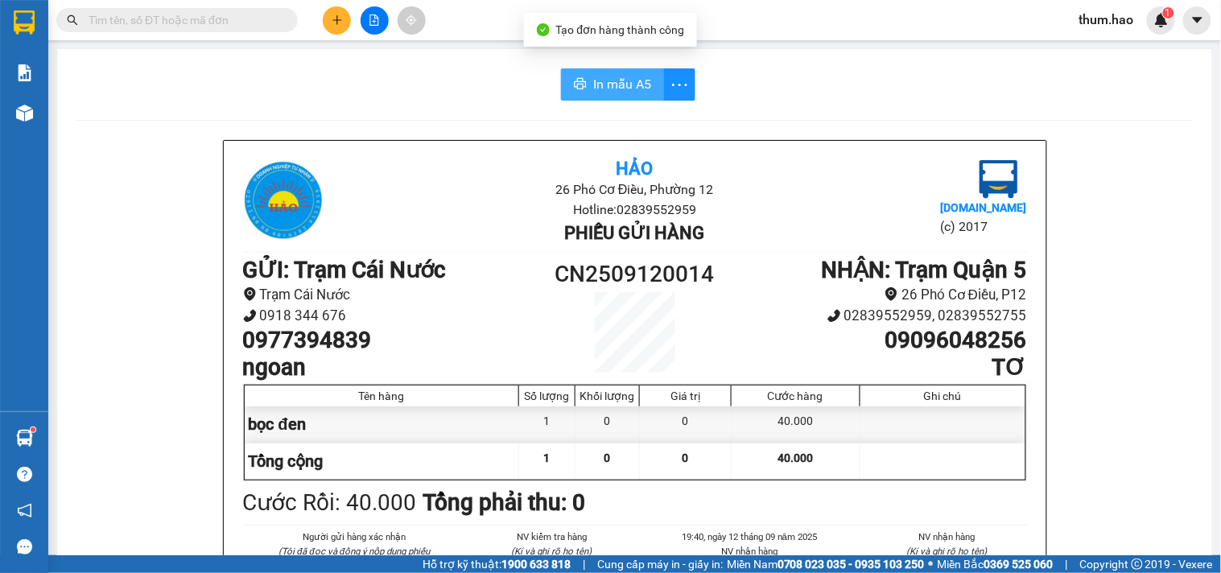
click at [593, 84] on span "In mẫu A5" at bounding box center [622, 84] width 58 height 20
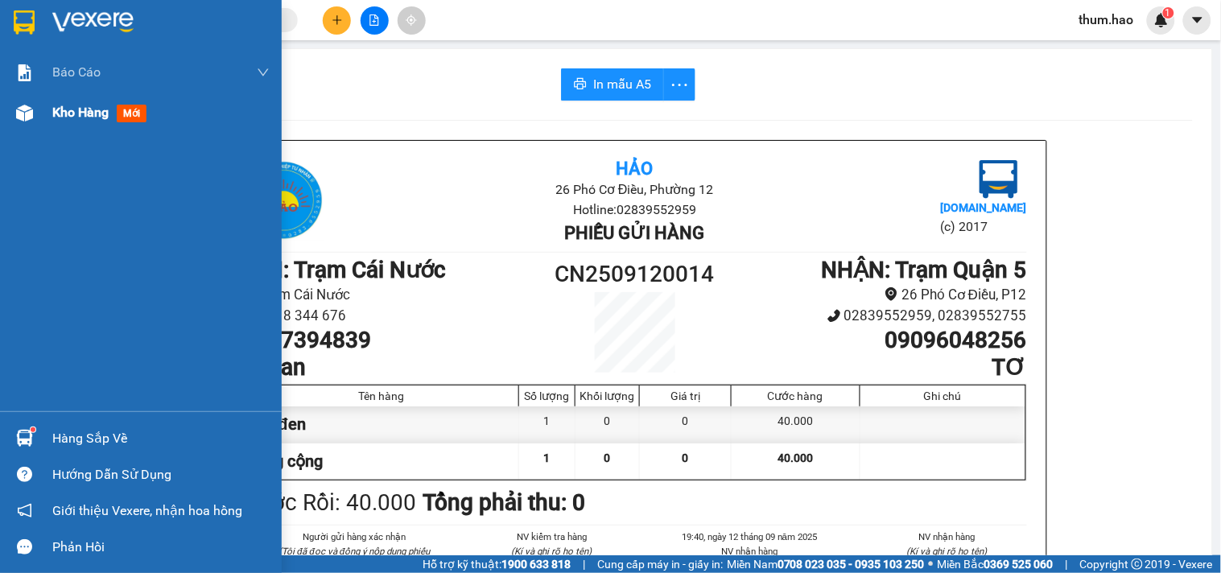
click at [66, 114] on span "Kho hàng" at bounding box center [80, 112] width 56 height 15
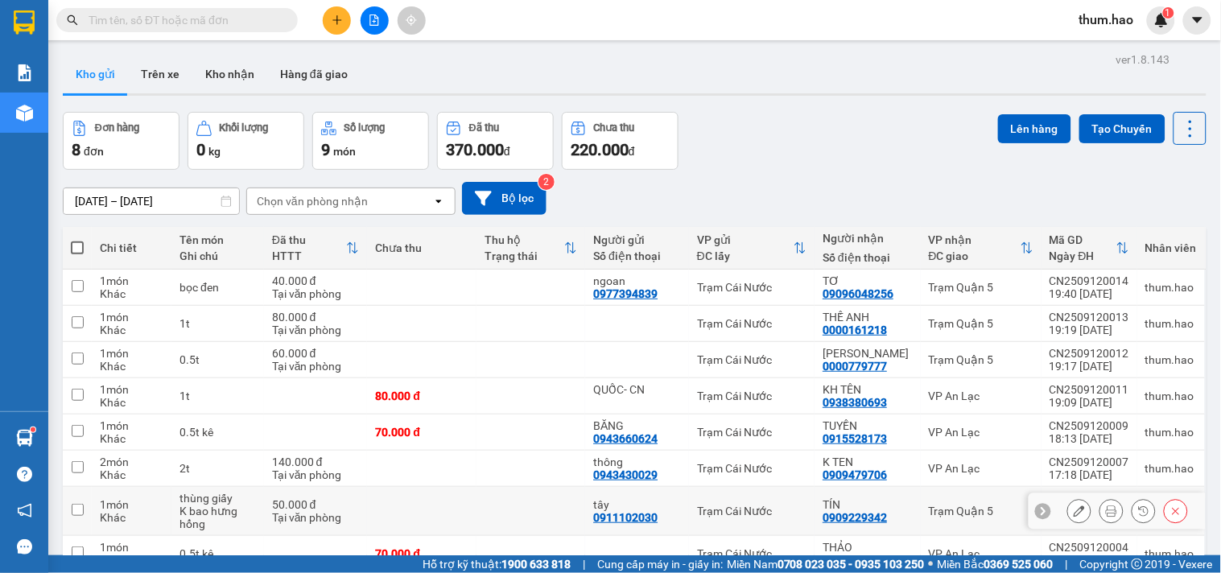
click at [75, 504] on input "checkbox" at bounding box center [78, 510] width 12 height 12
checkbox input "true"
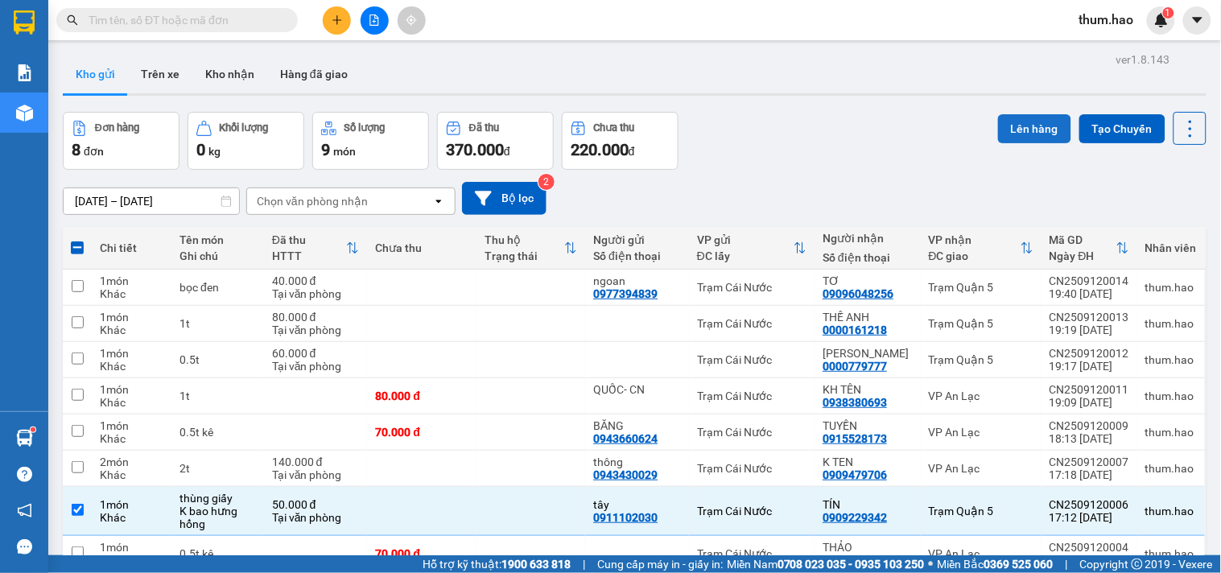
click at [1016, 114] on button "Lên hàng" at bounding box center [1034, 128] width 73 height 29
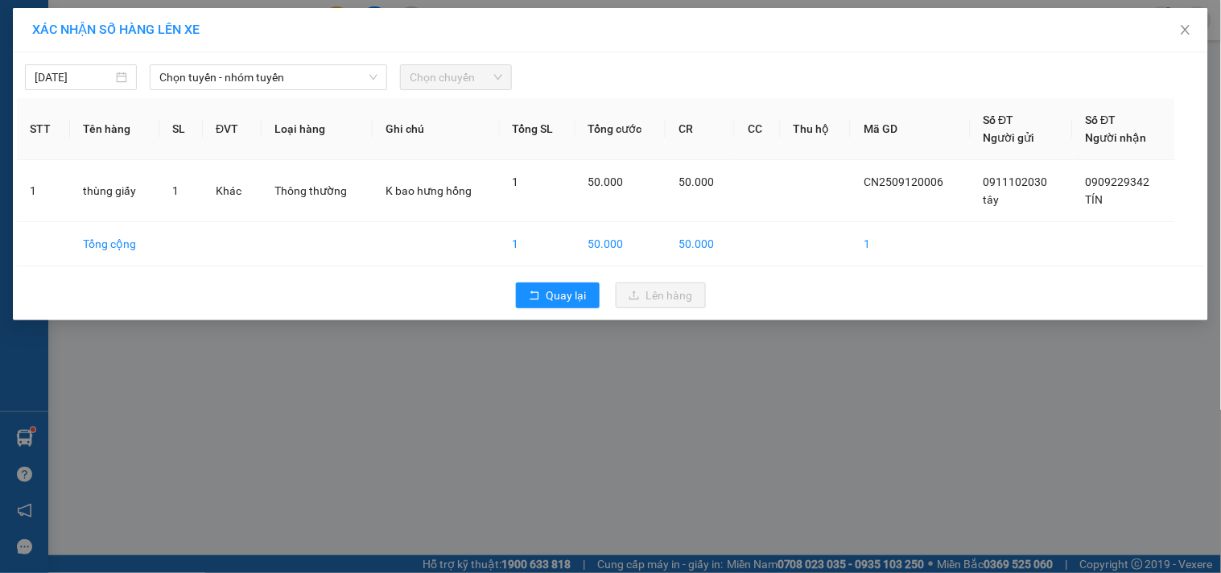
click at [286, 62] on div "[DATE] Chọn tuyến - nhóm tuyến Chọn chuyến" at bounding box center [610, 73] width 1187 height 34
click at [311, 74] on span "Chọn tuyến - nhóm tuyến" at bounding box center [268, 77] width 218 height 24
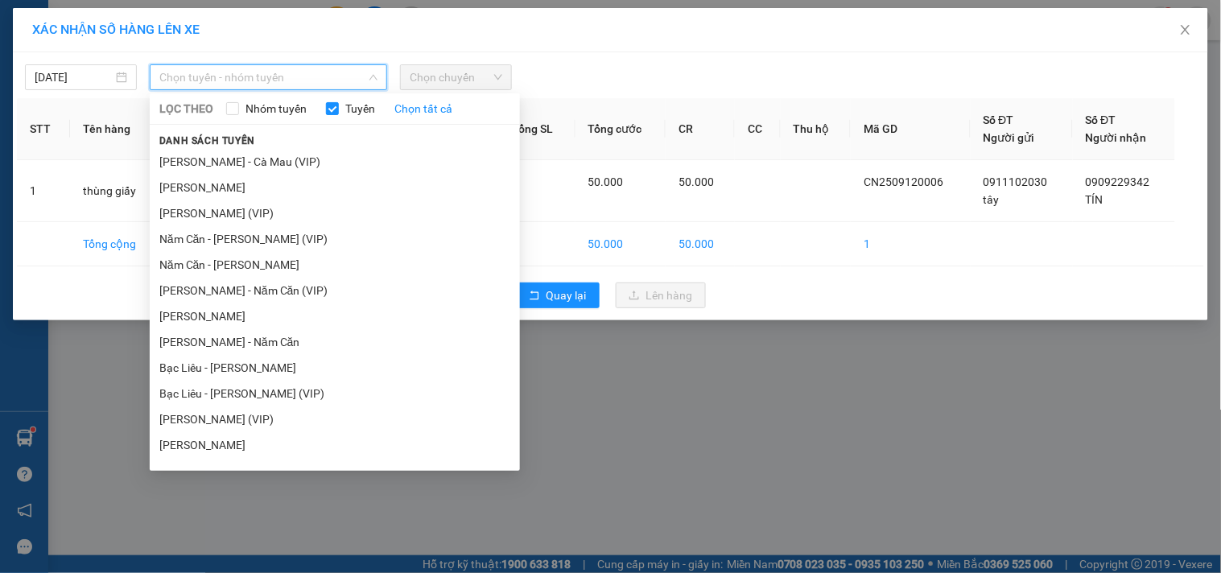
drag, startPoint x: 282, startPoint y: 240, endPoint x: 563, endPoint y: 73, distance: 327.2
click at [286, 234] on li "Năm Căn - [PERSON_NAME] (VIP)" at bounding box center [335, 239] width 370 height 26
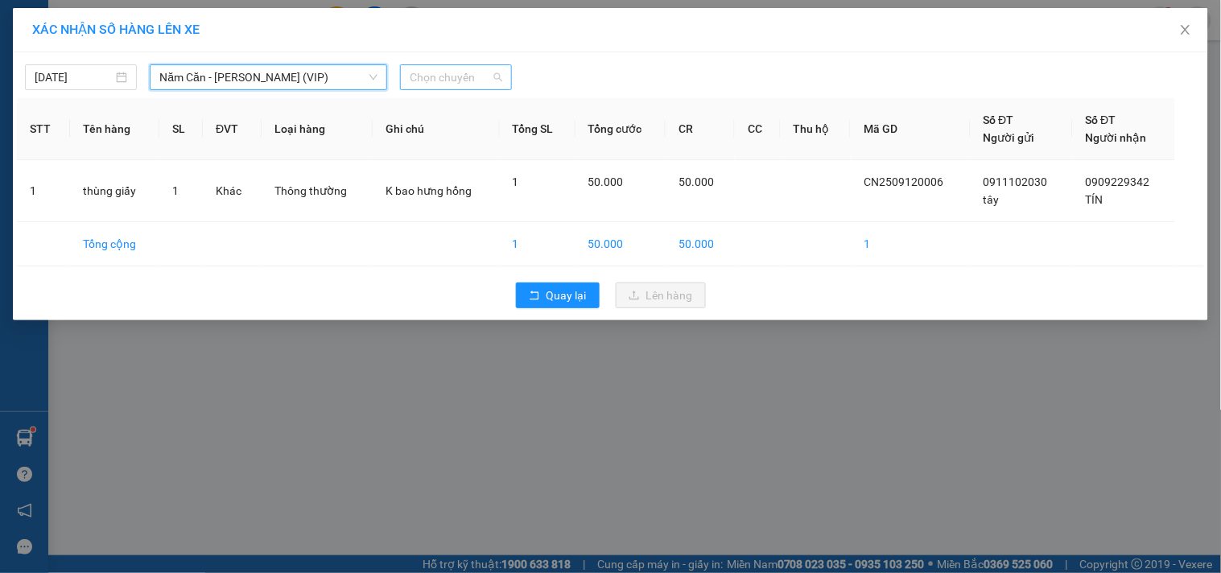
click at [505, 81] on div "Chọn chuyến" at bounding box center [456, 77] width 112 height 26
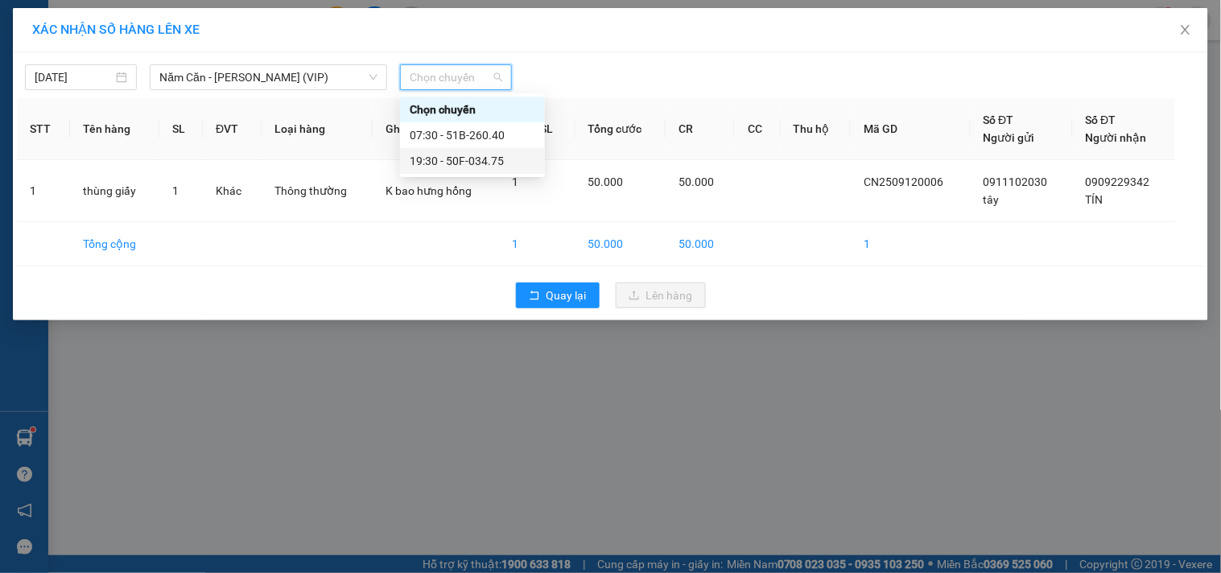
click at [472, 166] on div "19:30 - 50F-034.75" at bounding box center [473, 161] width 126 height 18
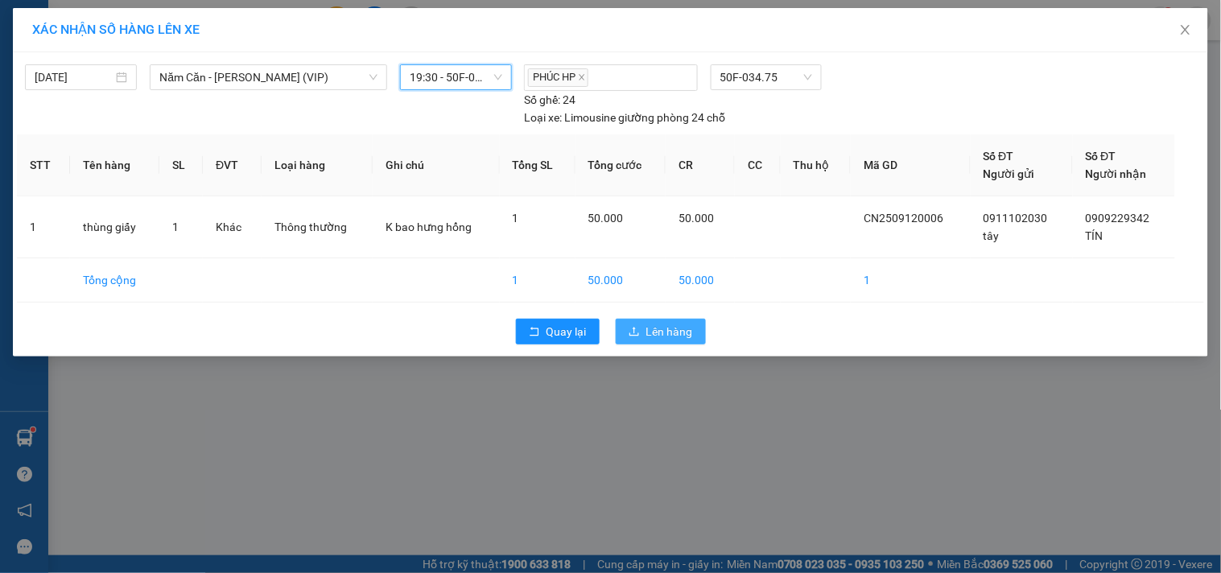
click at [655, 324] on span "Lên hàng" at bounding box center [669, 332] width 47 height 18
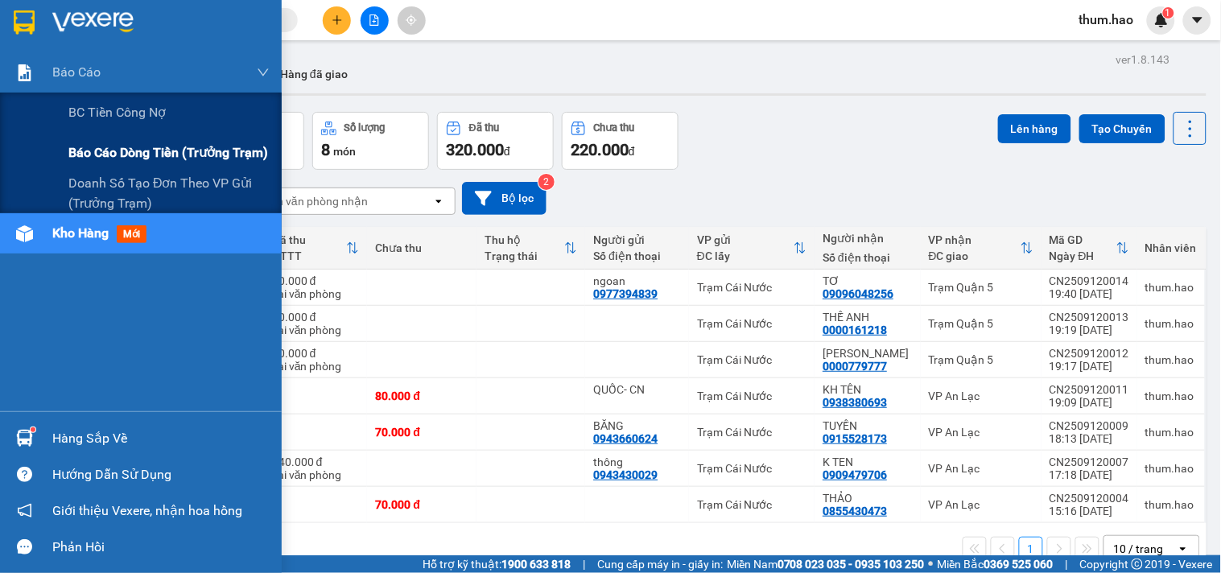
click at [97, 149] on span "Báo cáo dòng tiền (trưởng trạm)" at bounding box center [168, 152] width 200 height 20
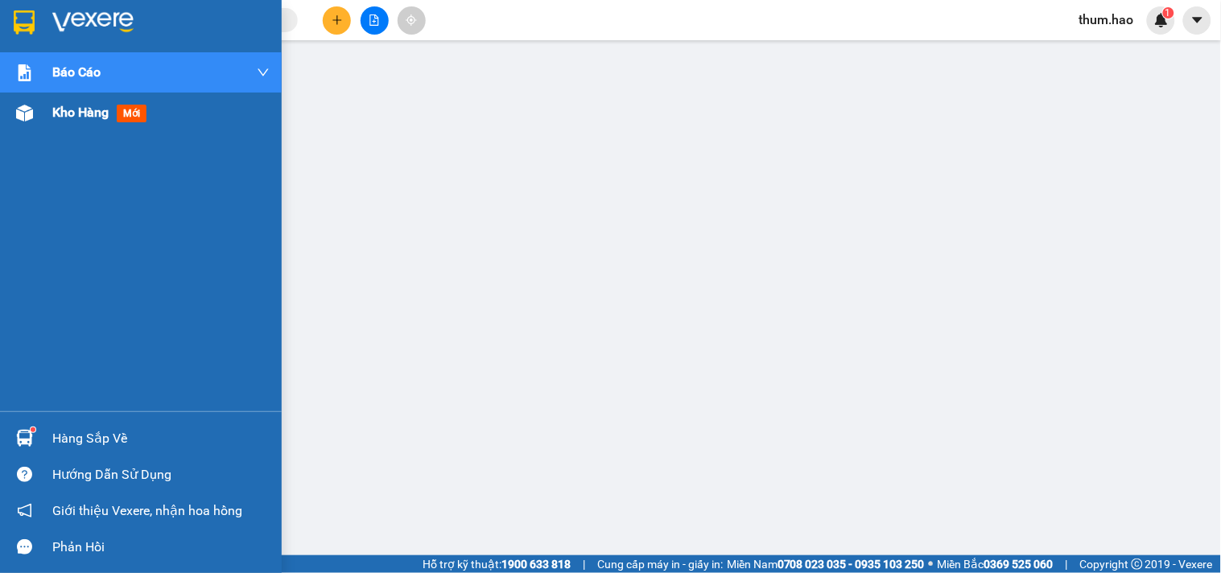
click at [56, 115] on span "Kho hàng" at bounding box center [80, 112] width 56 height 15
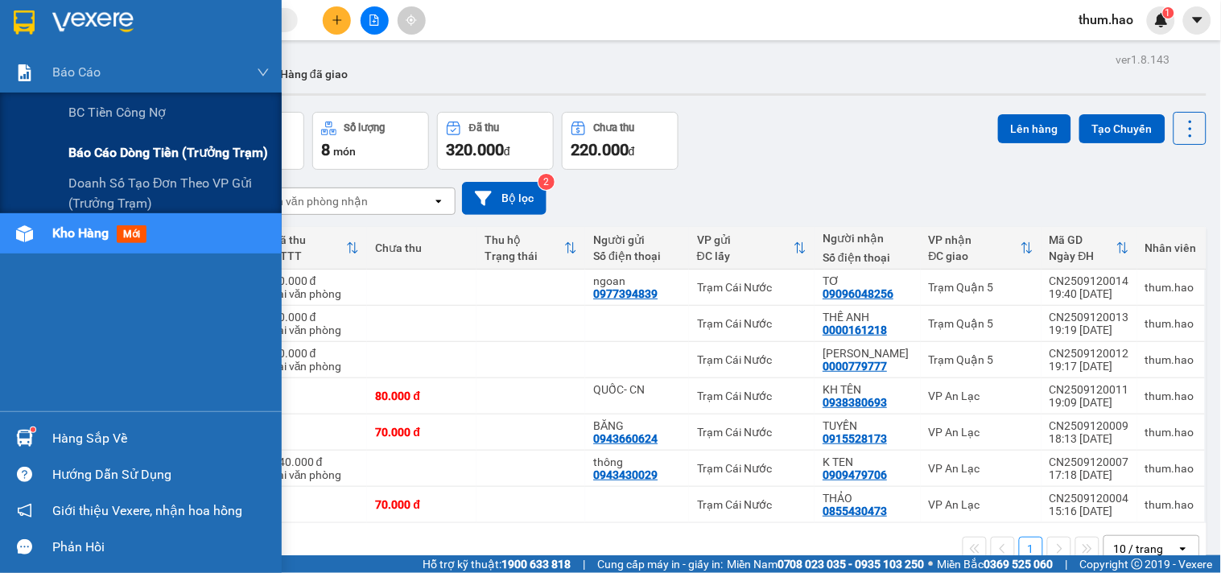
click at [140, 146] on span "Báo cáo dòng tiền (trưởng trạm)" at bounding box center [168, 152] width 200 height 20
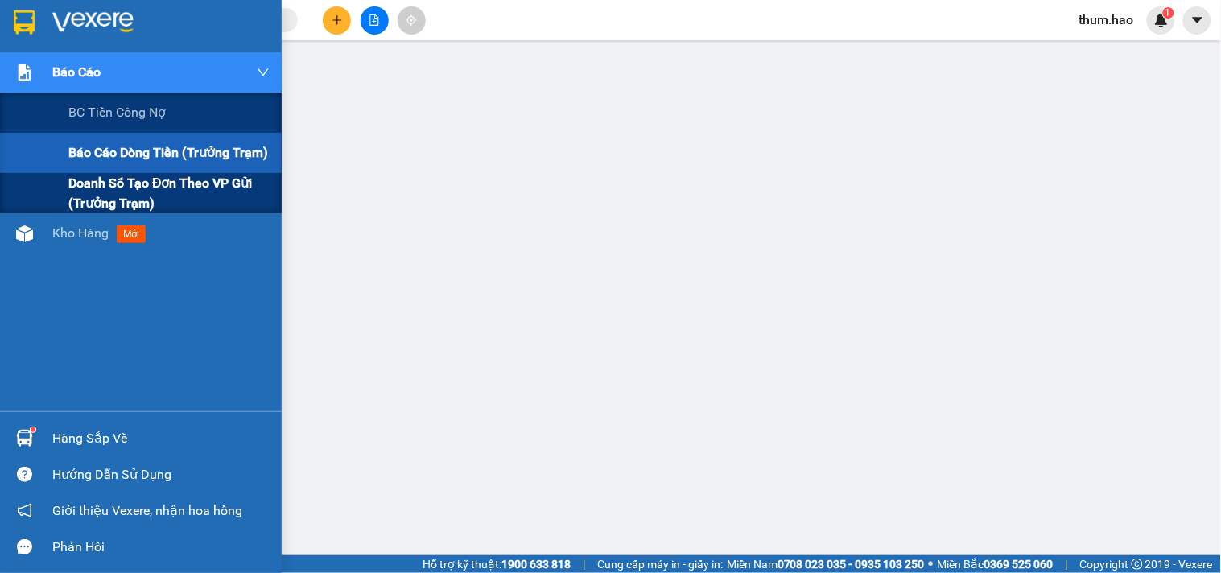
click at [92, 186] on span "Doanh số tạo đơn theo VP gửi (trưởng trạm)" at bounding box center [168, 193] width 201 height 40
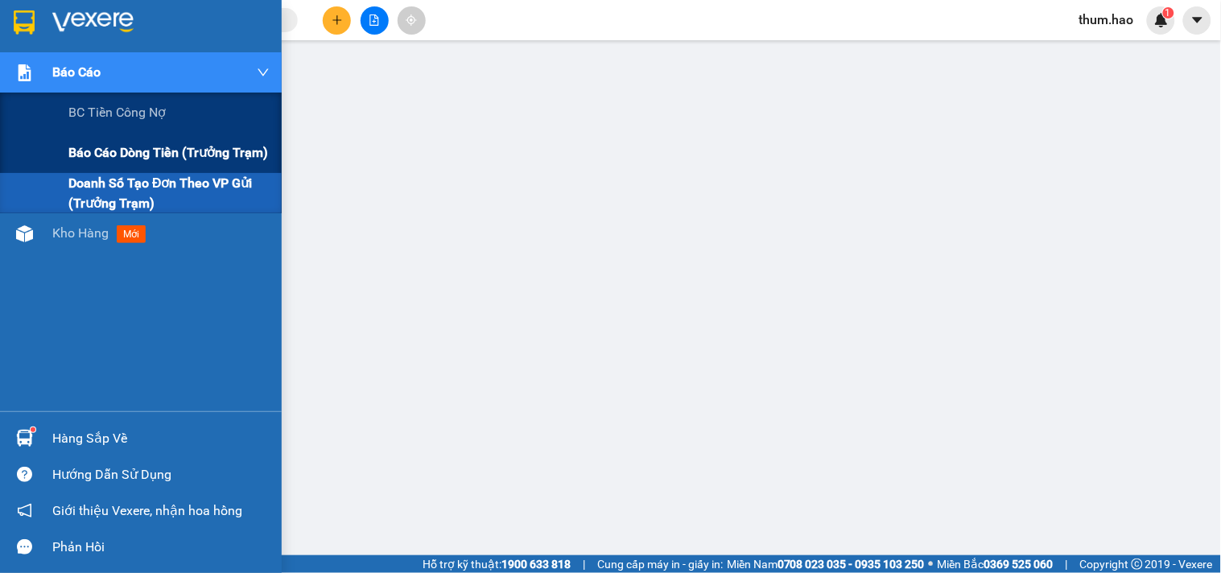
click at [130, 150] on span "Báo cáo dòng tiền (trưởng trạm)" at bounding box center [168, 152] width 200 height 20
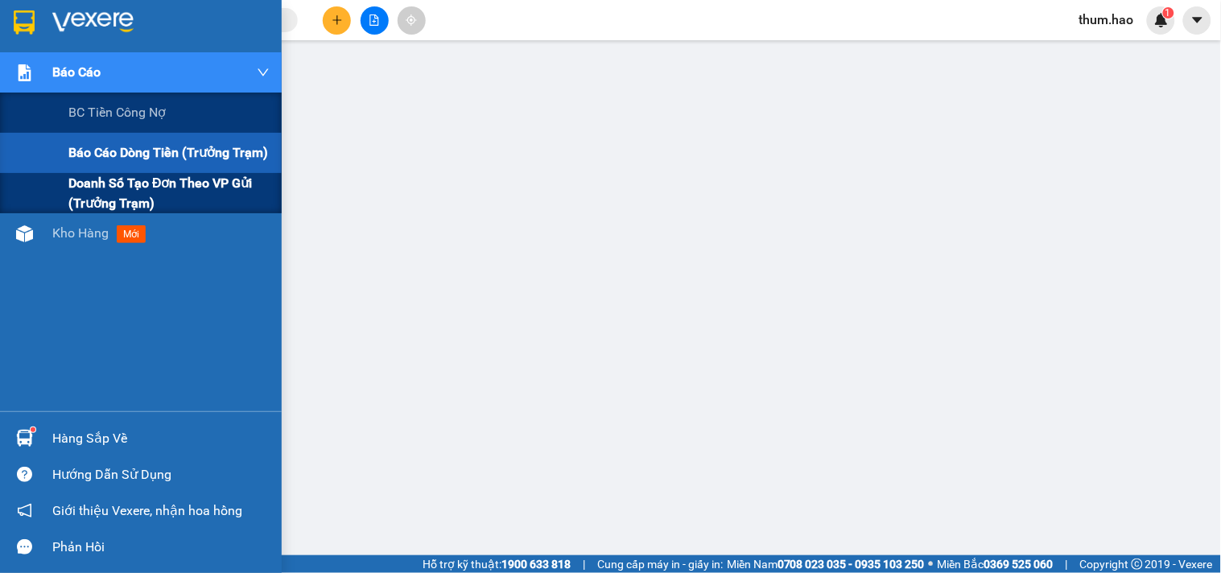
click at [130, 183] on span "Doanh số tạo đơn theo VP gửi (trưởng trạm)" at bounding box center [168, 193] width 201 height 40
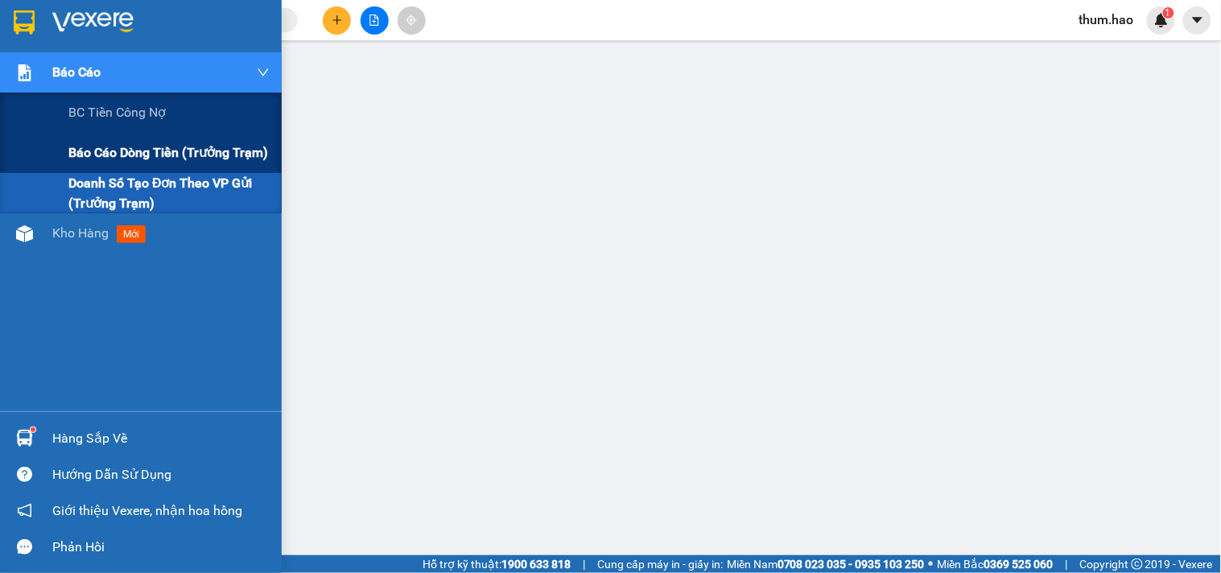
click at [84, 146] on span "Báo cáo dòng tiền (trưởng trạm)" at bounding box center [168, 152] width 200 height 20
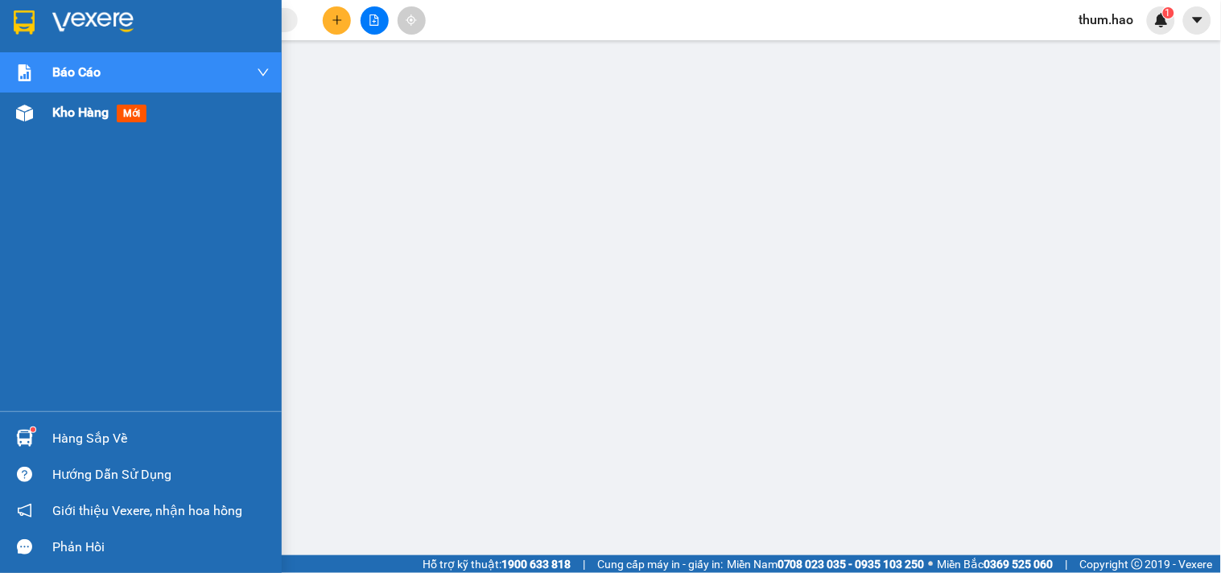
click at [52, 110] on span "Kho hàng" at bounding box center [80, 112] width 56 height 15
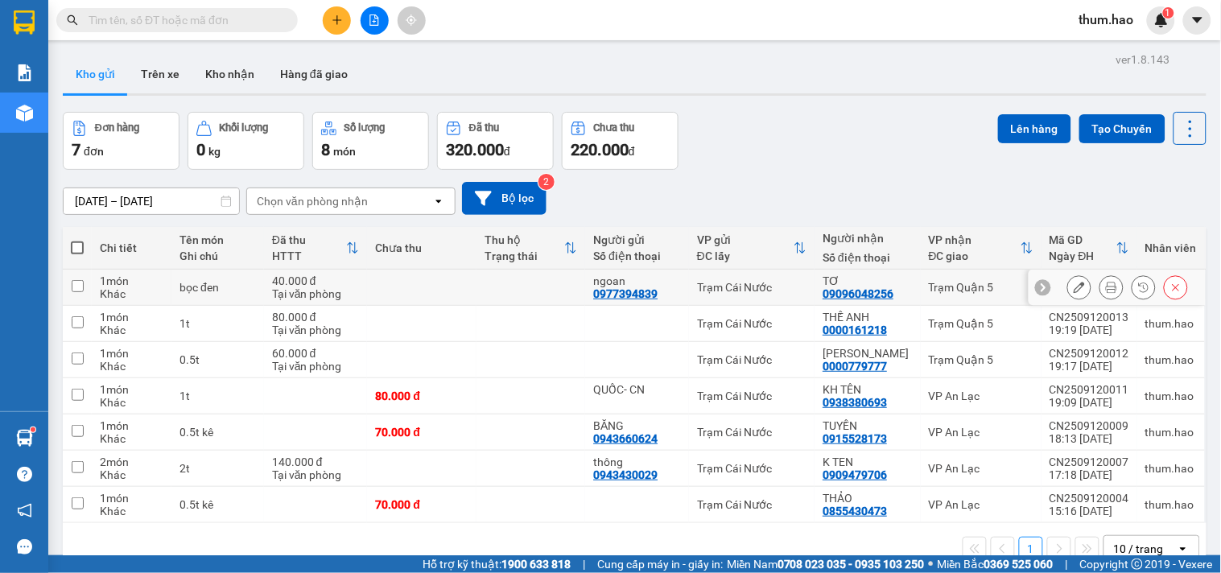
click at [1074, 291] on icon at bounding box center [1079, 287] width 11 height 11
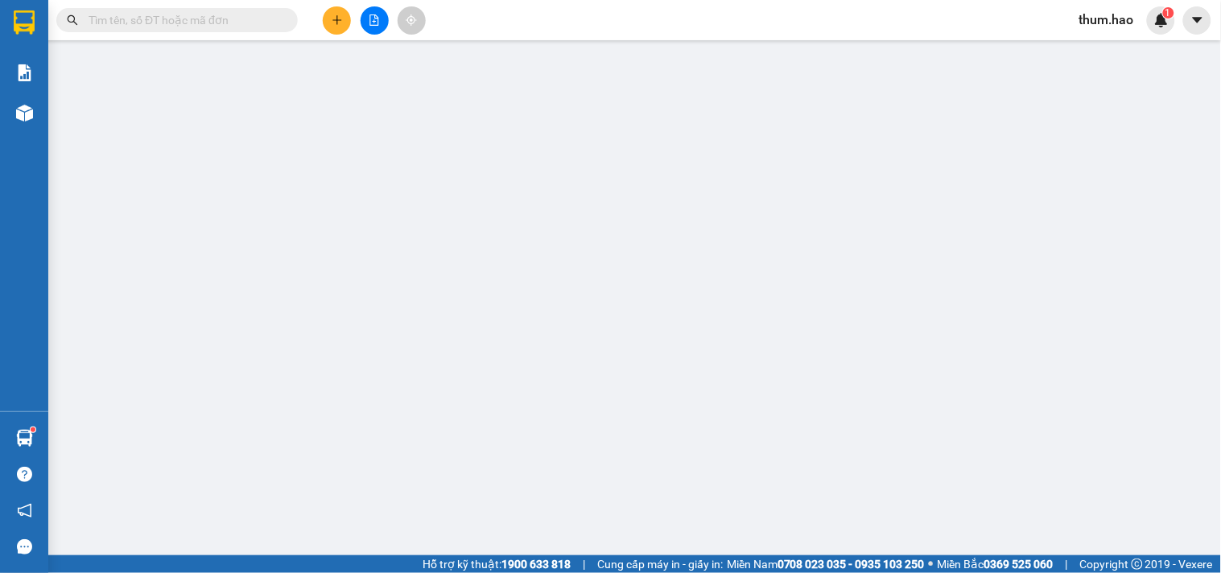
type input "0977394839"
type input "ngoan"
type input "09096048256"
type input "TƠ"
type input "40.000"
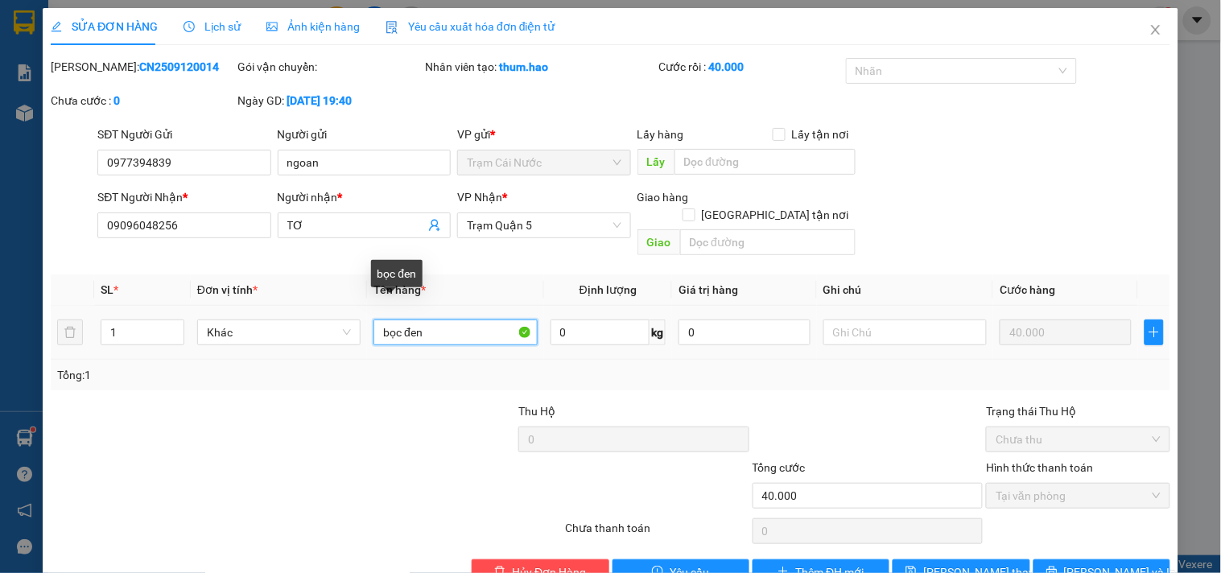
click at [435, 322] on input "bọc đen" at bounding box center [454, 332] width 163 height 26
type input "b"
type input "G4 KÊ"
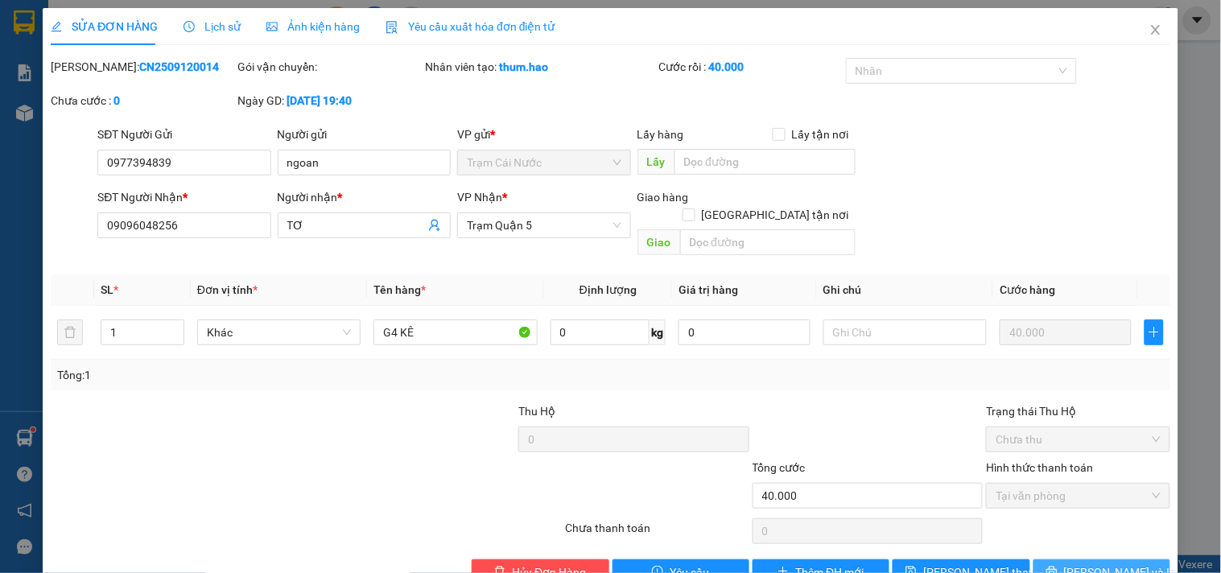
click at [1072, 559] on button "[PERSON_NAME] và In" at bounding box center [1101, 572] width 137 height 26
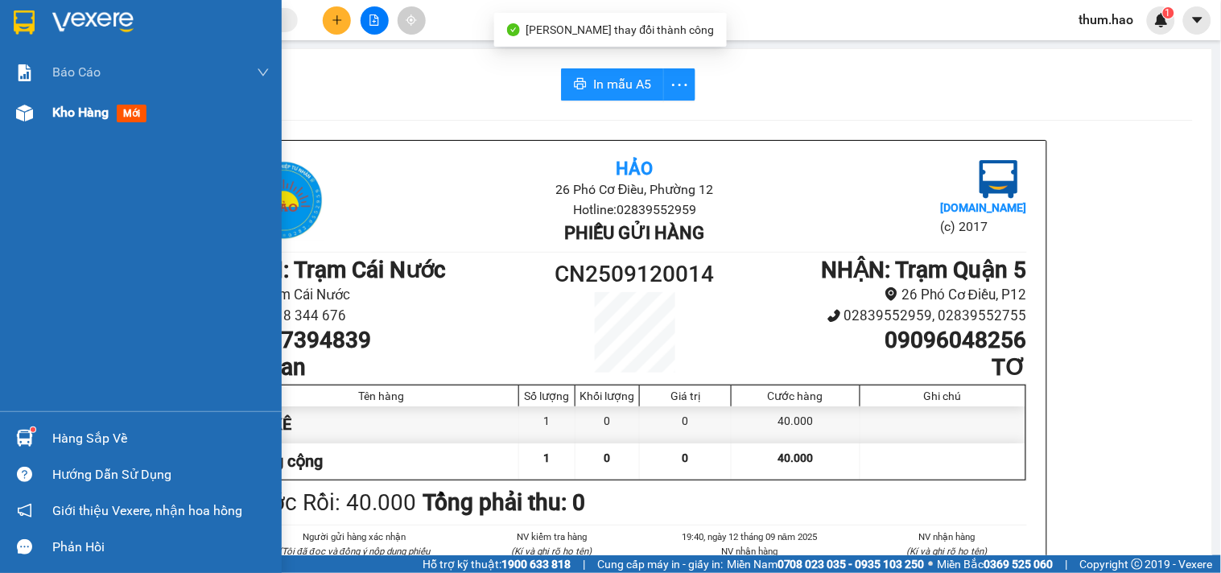
click at [67, 110] on span "Kho hàng" at bounding box center [80, 112] width 56 height 15
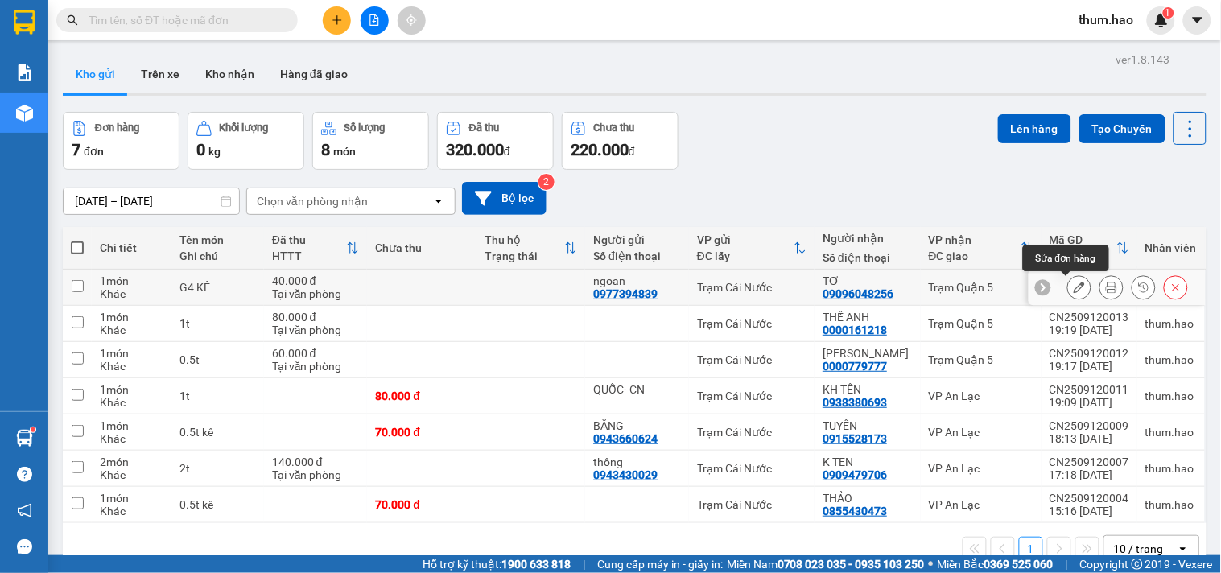
click at [1074, 286] on icon at bounding box center [1079, 287] width 11 height 11
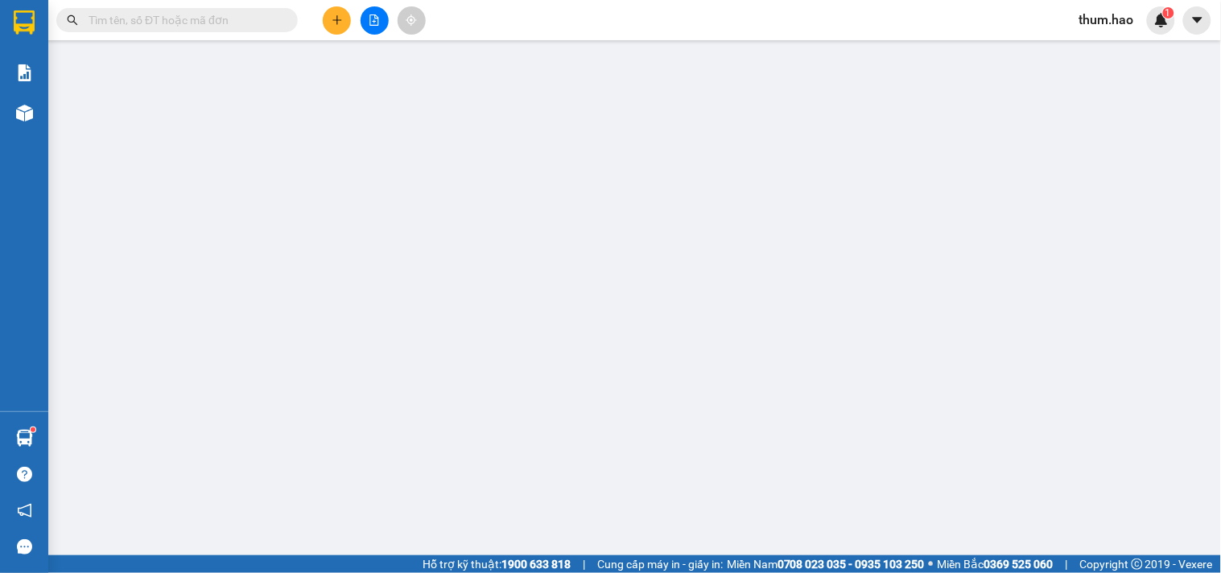
type input "0977394839"
type input "ngoan"
type input "09096048256"
type input "TƠ"
type input "40.000"
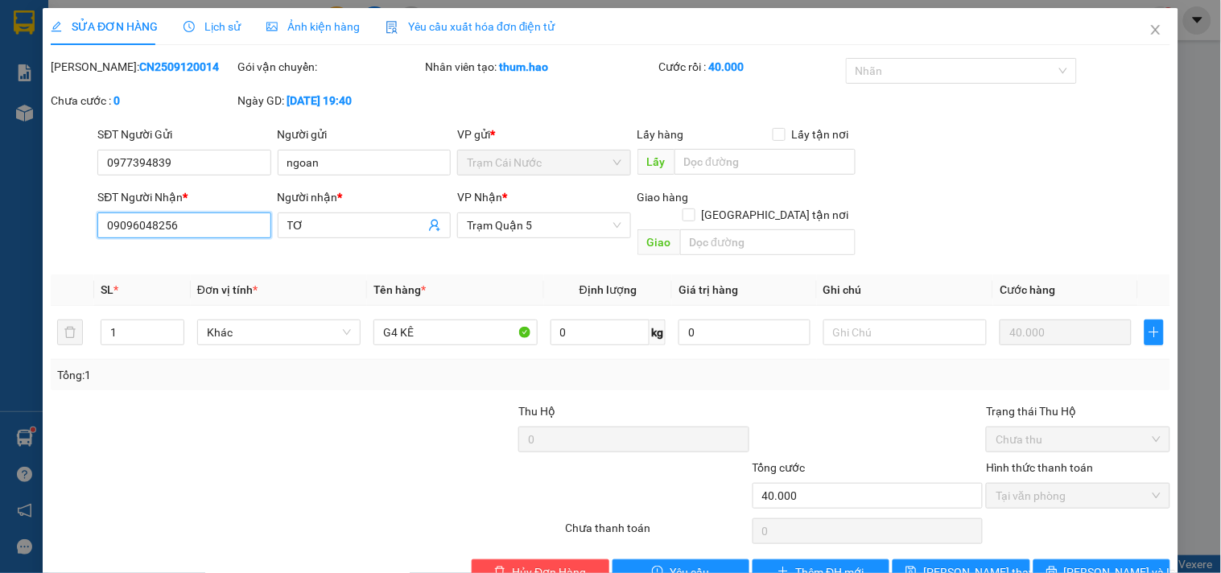
click at [207, 222] on input "09096048256" at bounding box center [183, 225] width 173 height 26
click at [204, 229] on input "09096048256" at bounding box center [183, 225] width 173 height 26
type input "0"
type input "09096048256"
click at [1149, 26] on icon "close" at bounding box center [1155, 29] width 13 height 13
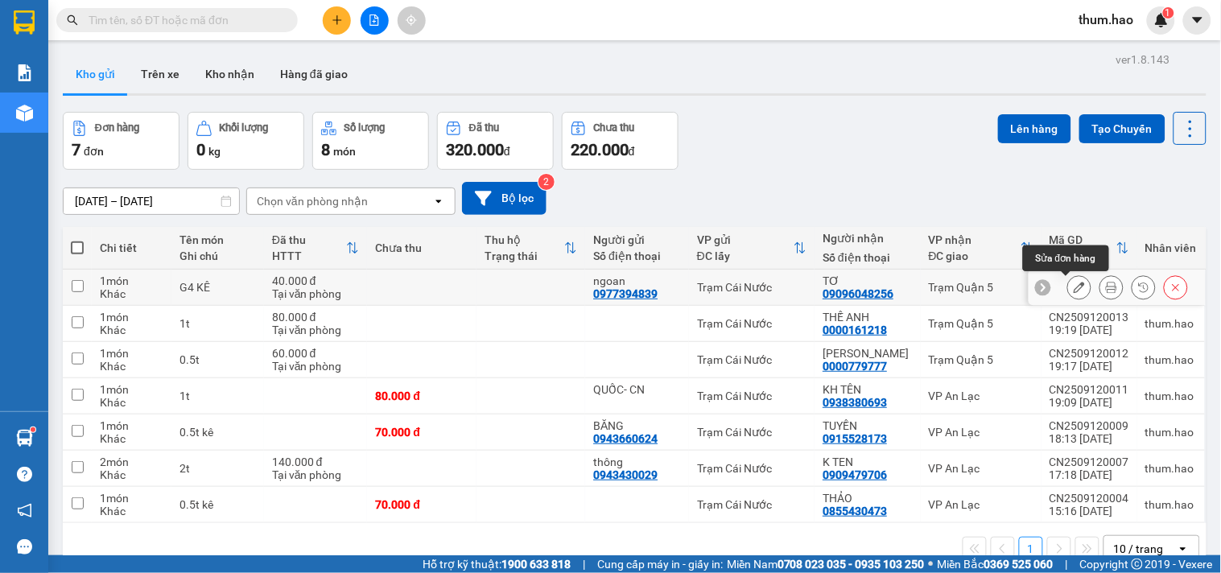
click at [1074, 286] on icon at bounding box center [1079, 287] width 11 height 11
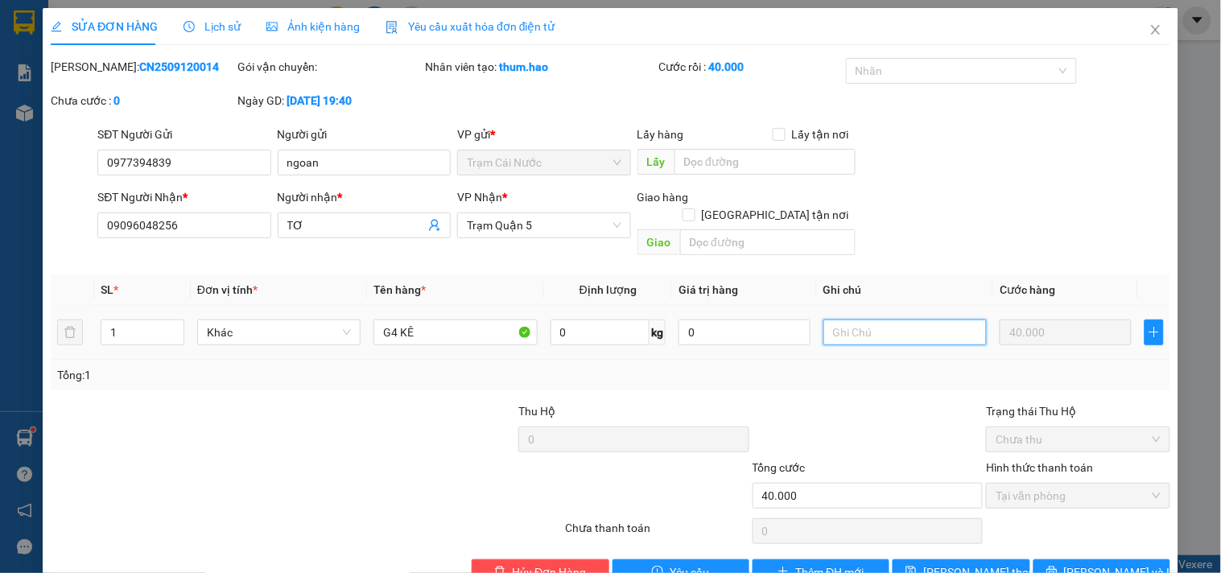
click at [877, 319] on input "text" at bounding box center [904, 332] width 163 height 26
type input "GỌI K ĐC GỌI NG GỬI DÙM Ạ"
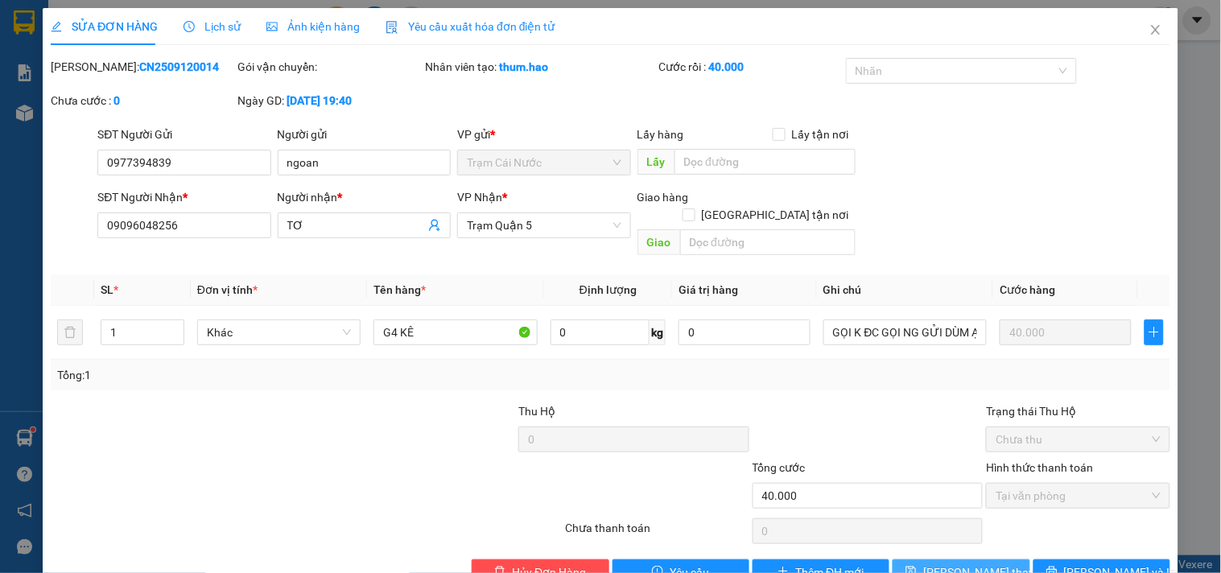
click at [959, 563] on span "[PERSON_NAME] thay đổi" at bounding box center [987, 572] width 129 height 18
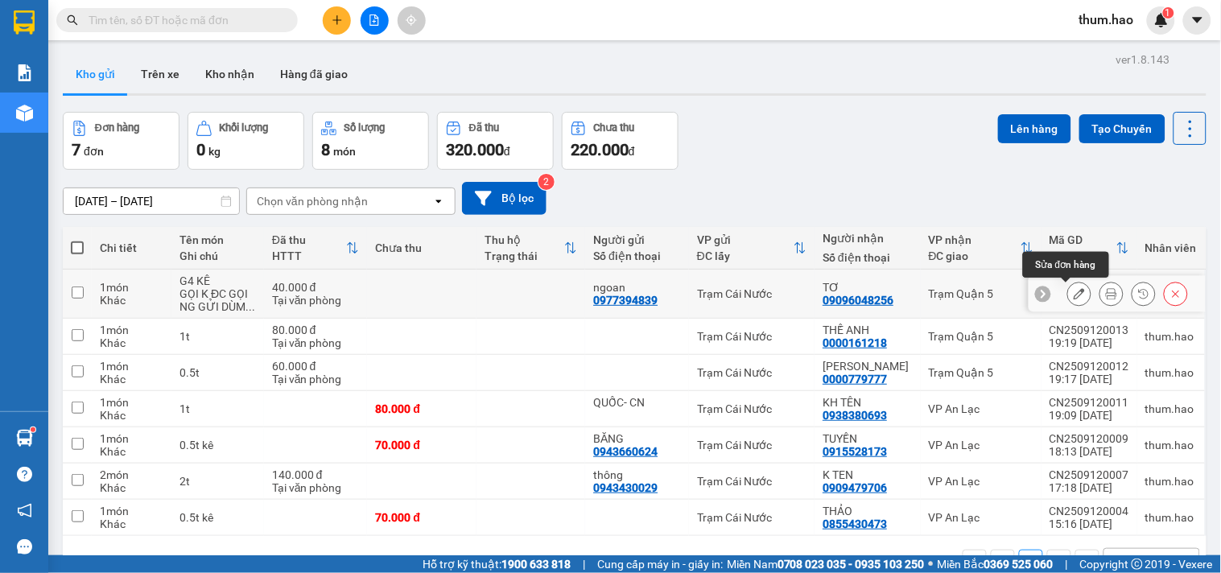
click at [1068, 291] on button at bounding box center [1079, 294] width 23 height 28
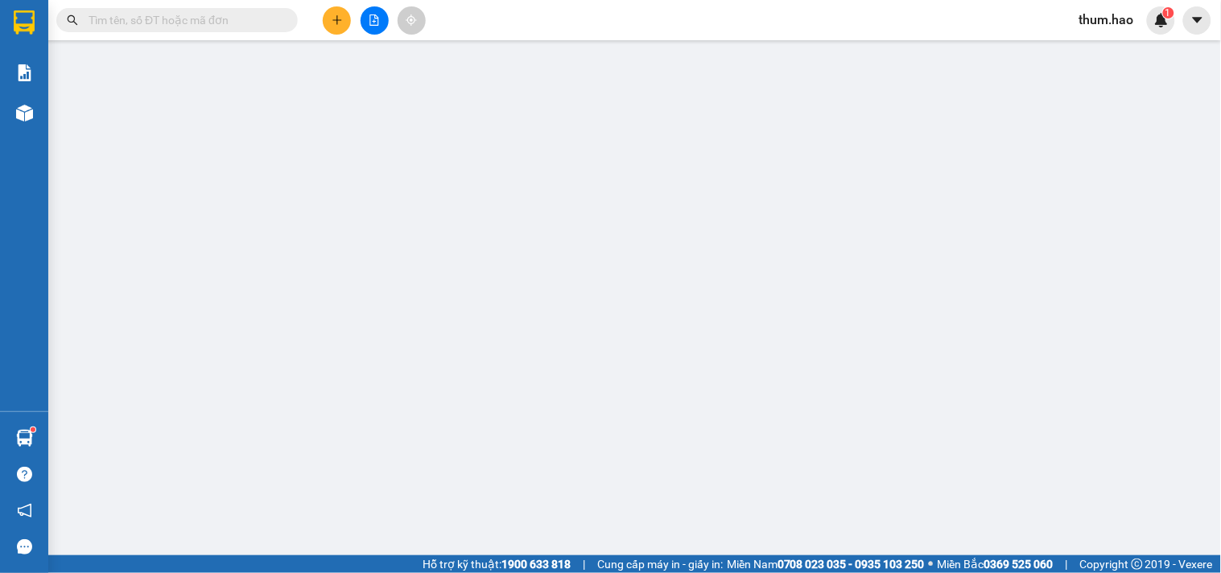
type input "0977394839"
type input "ngoan"
type input "09096048256"
type input "TƠ"
type input "40.000"
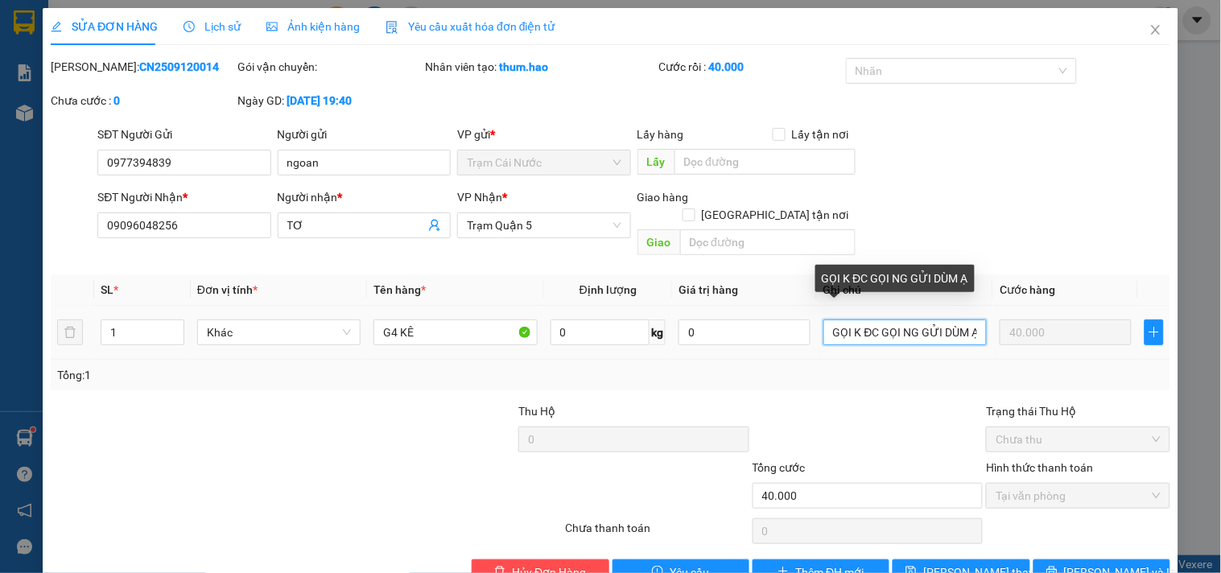
click at [967, 319] on input "GỌI K ĐC GỌI NG GỬI DÙM Ạ" at bounding box center [904, 332] width 163 height 26
type input "Ạ"
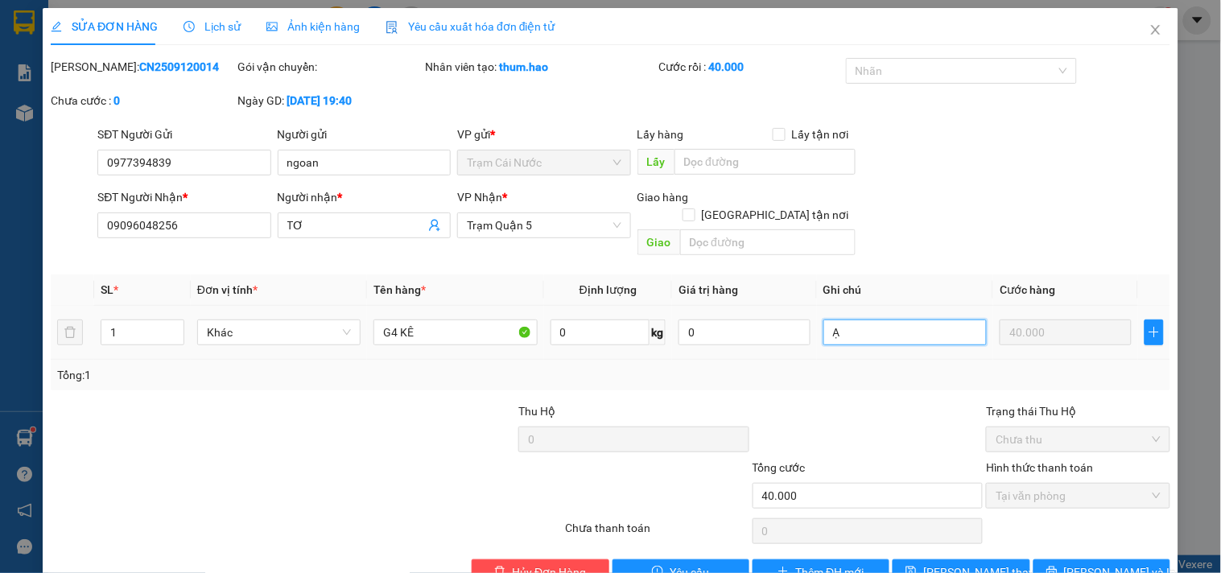
click at [885, 319] on input "Ạ" at bounding box center [904, 332] width 163 height 26
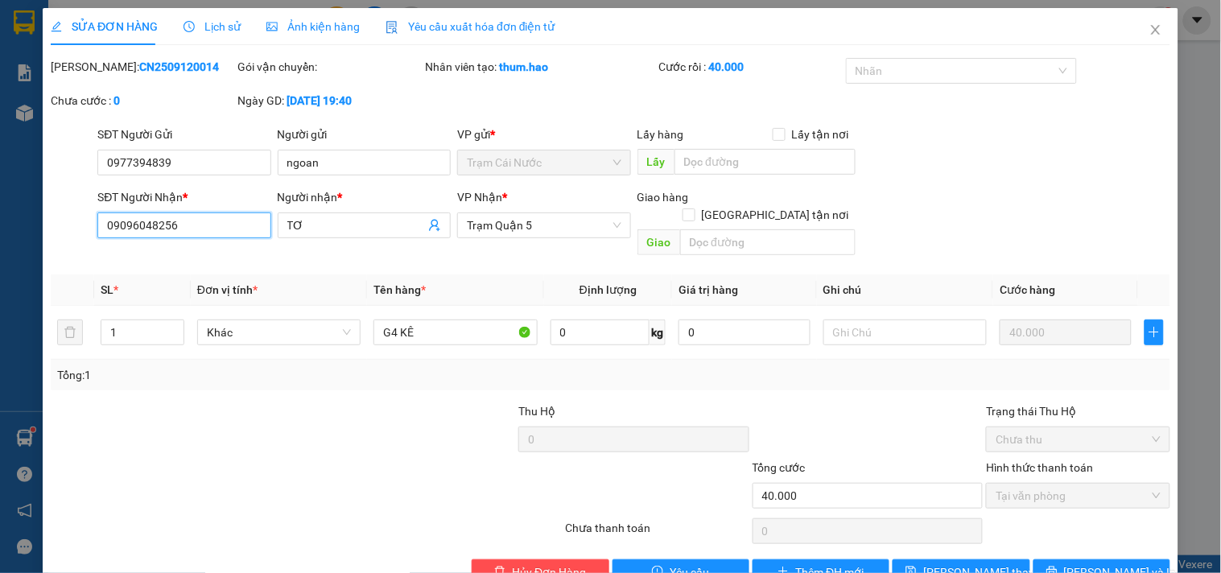
click at [189, 229] on input "09096048256" at bounding box center [183, 225] width 173 height 26
click at [130, 221] on input "09096048256" at bounding box center [183, 225] width 173 height 26
type input "0906048256"
click at [1206, 508] on div "SỬA ĐƠN HÀNG Lịch sử Ảnh kiện hàng Yêu cầu xuất hóa đơn điện tử Total Paid Fee …" at bounding box center [610, 286] width 1221 height 573
click at [1090, 563] on span "[PERSON_NAME] và In" at bounding box center [1120, 572] width 113 height 18
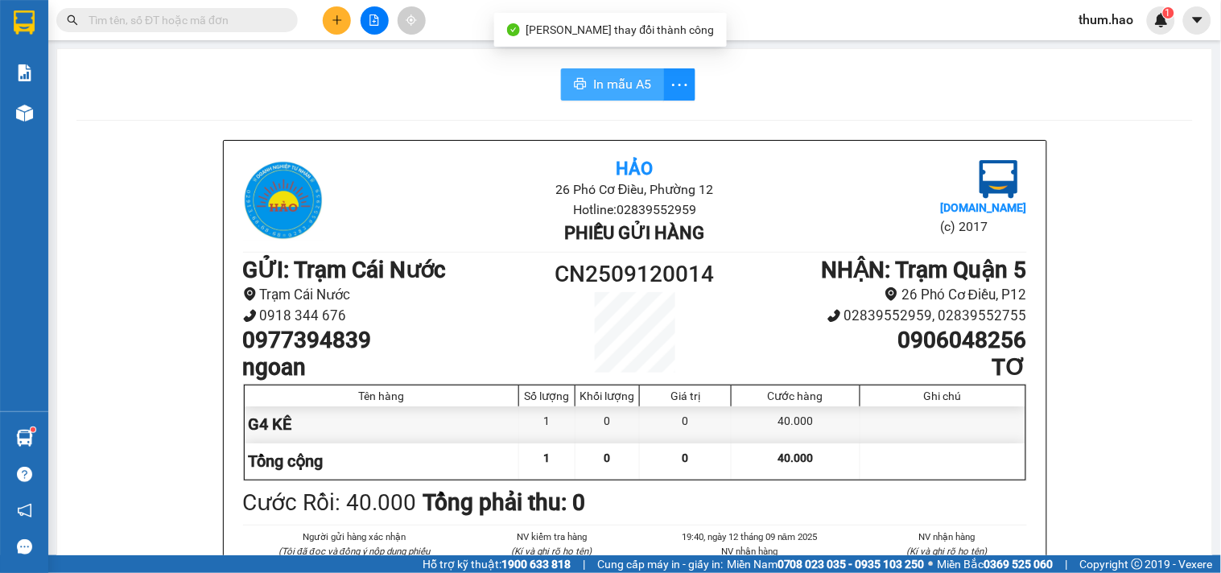
click at [593, 79] on span "In mẫu A5" at bounding box center [622, 84] width 58 height 20
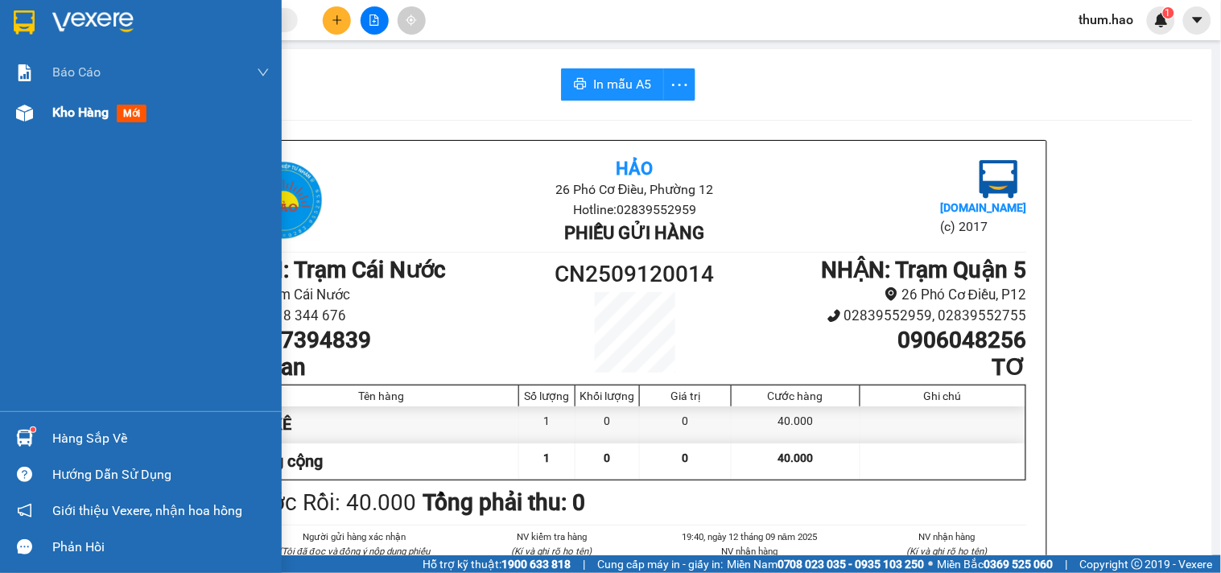
click at [66, 122] on div "Kho hàng mới" at bounding box center [102, 112] width 101 height 20
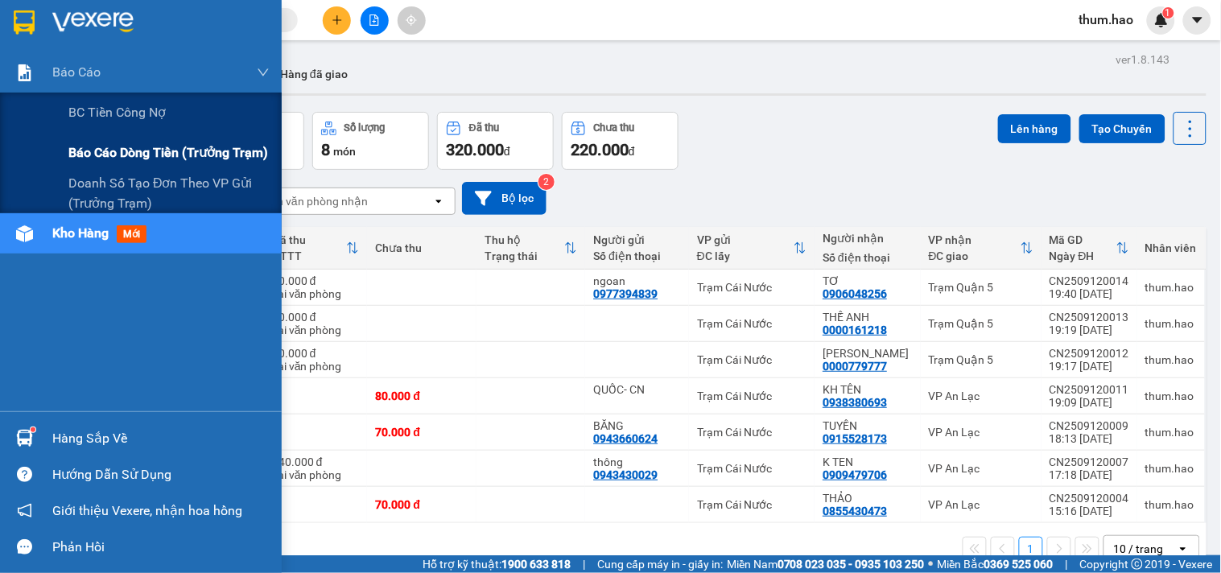
click at [114, 142] on span "Báo cáo dòng tiền (trưởng trạm)" at bounding box center [168, 152] width 200 height 20
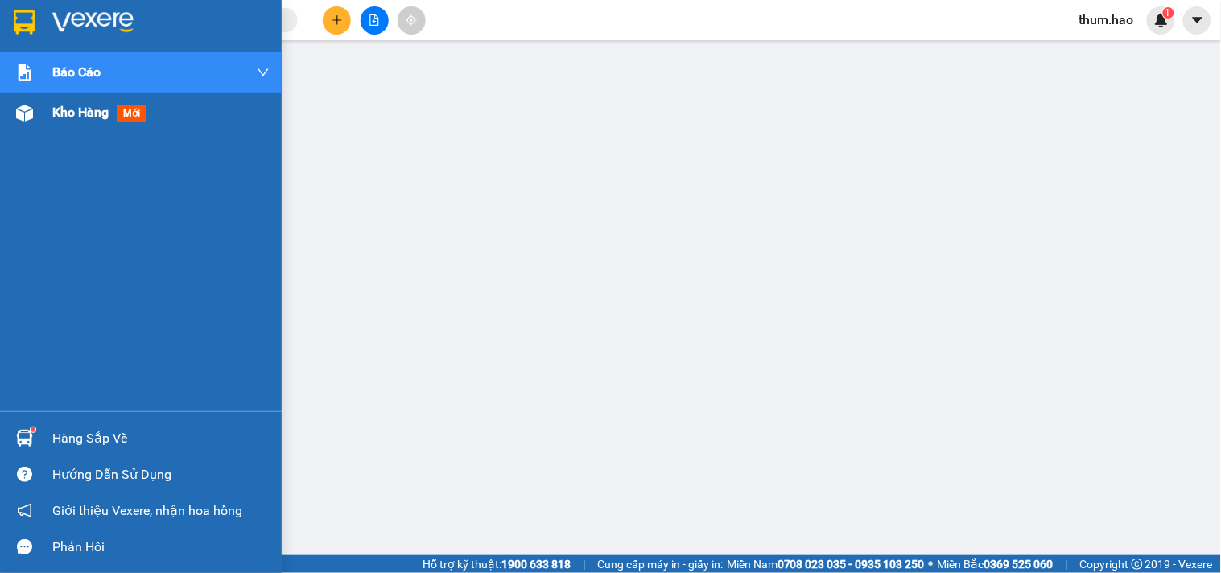
click at [83, 115] on span "Kho hàng" at bounding box center [80, 112] width 56 height 15
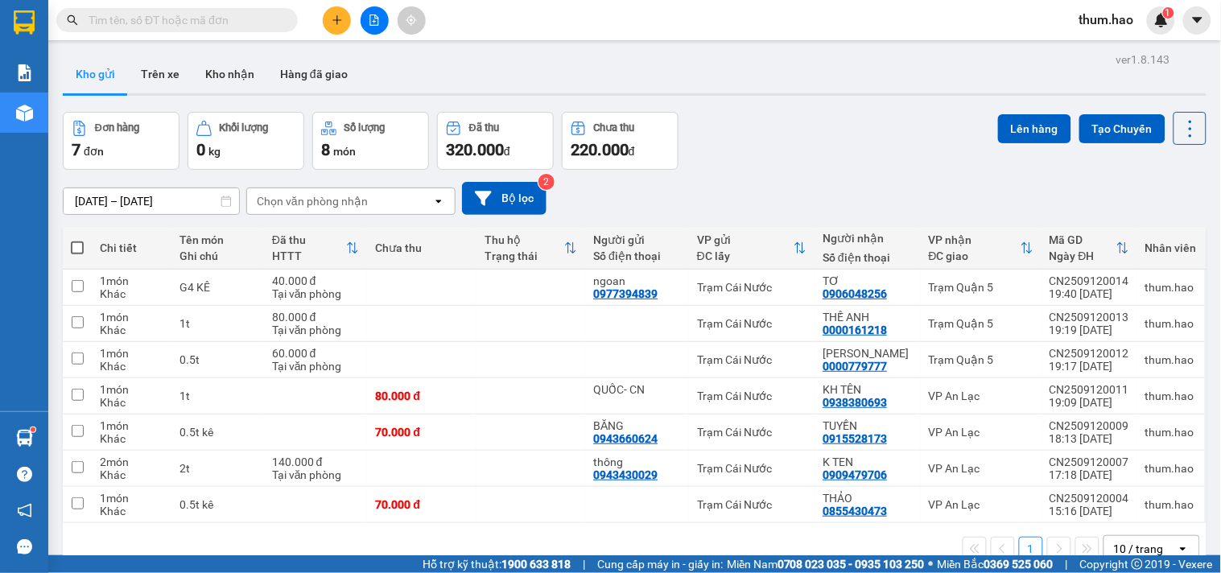
click at [80, 242] on span at bounding box center [77, 247] width 13 height 13
click at [77, 240] on input "checkbox" at bounding box center [77, 240] width 0 height 0
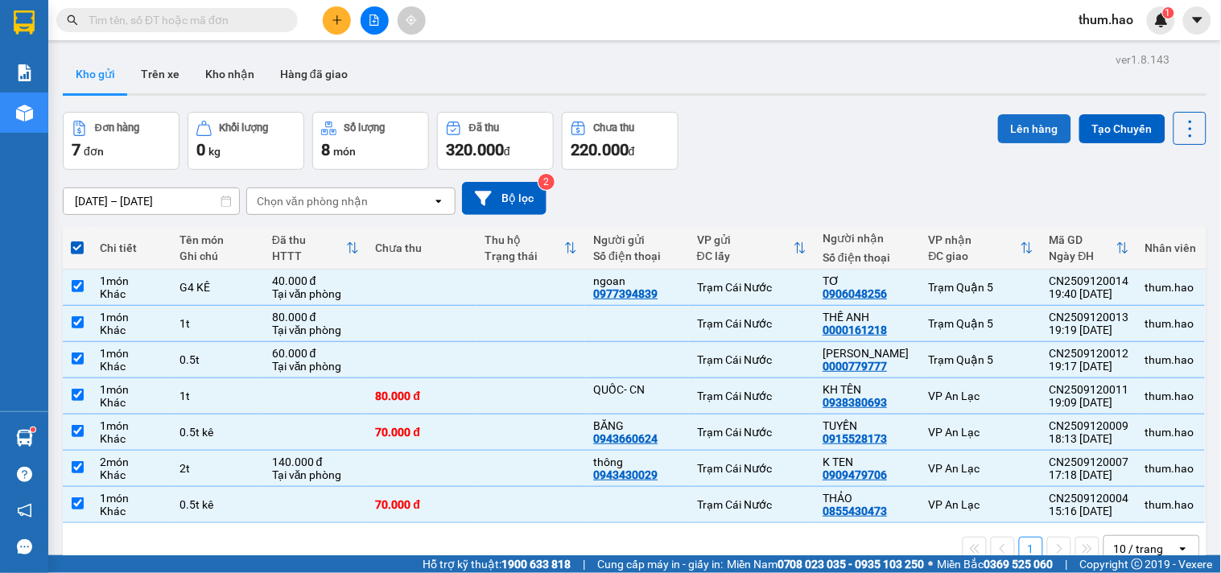
click at [1028, 126] on button "Lên hàng" at bounding box center [1034, 128] width 73 height 29
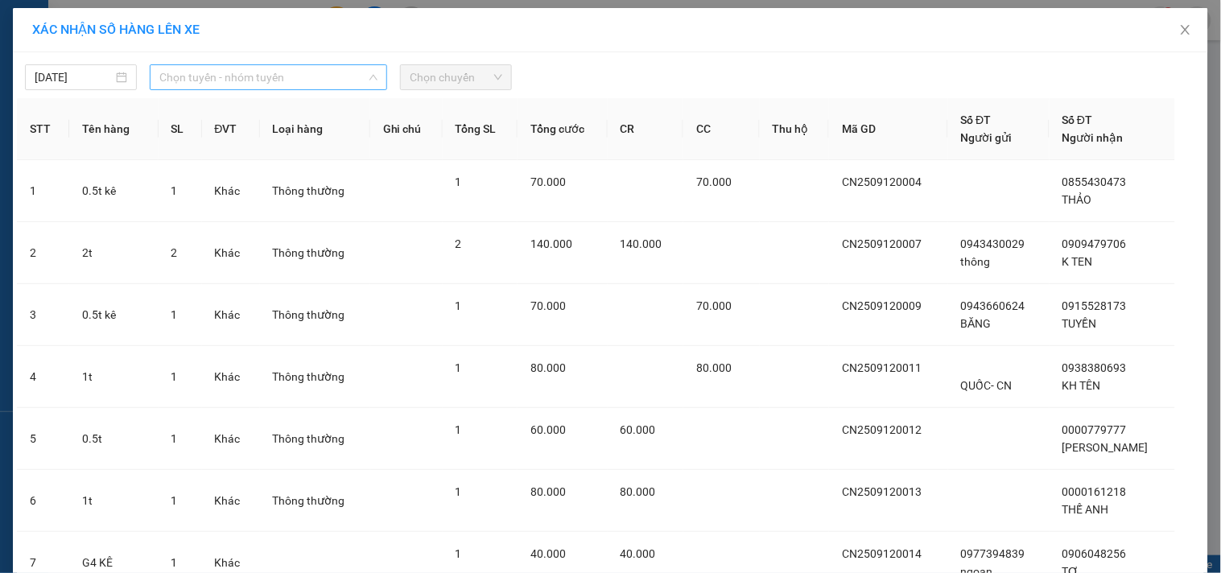
click at [309, 72] on span "Chọn tuyến - nhóm tuyến" at bounding box center [268, 77] width 218 height 24
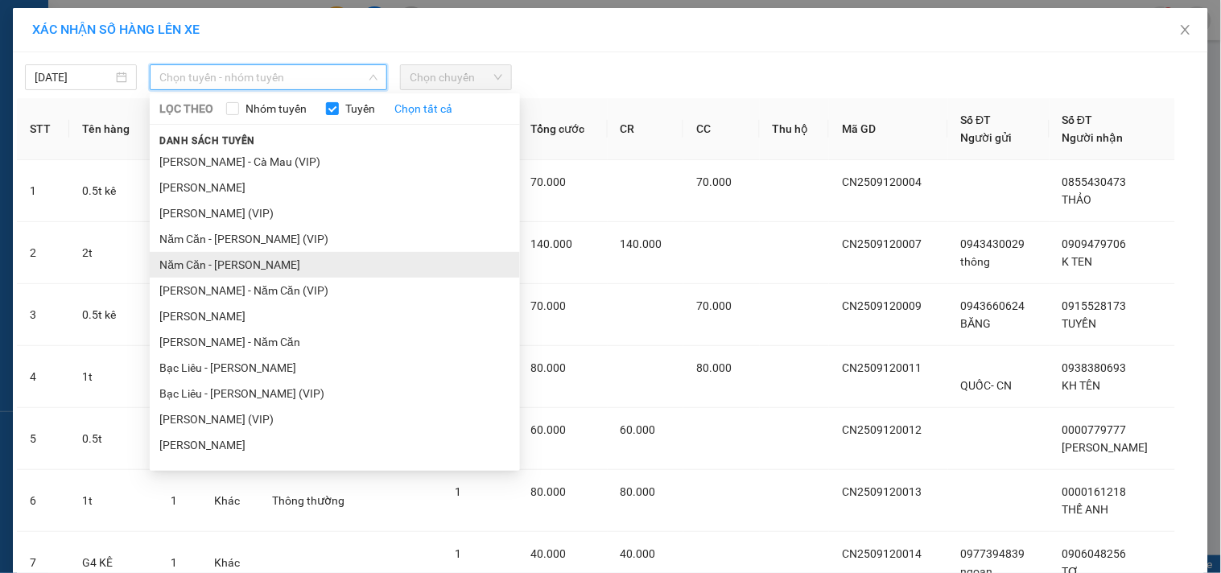
click at [263, 258] on li "Năm Căn - [PERSON_NAME]" at bounding box center [335, 265] width 370 height 26
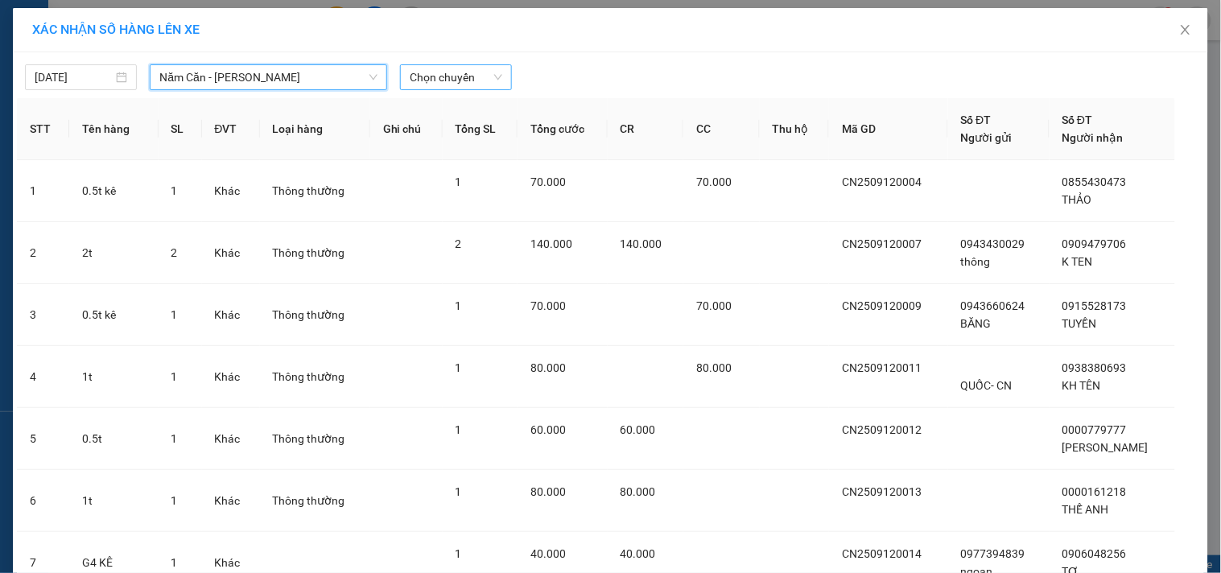
click at [484, 82] on span "Chọn chuyến" at bounding box center [456, 77] width 93 height 24
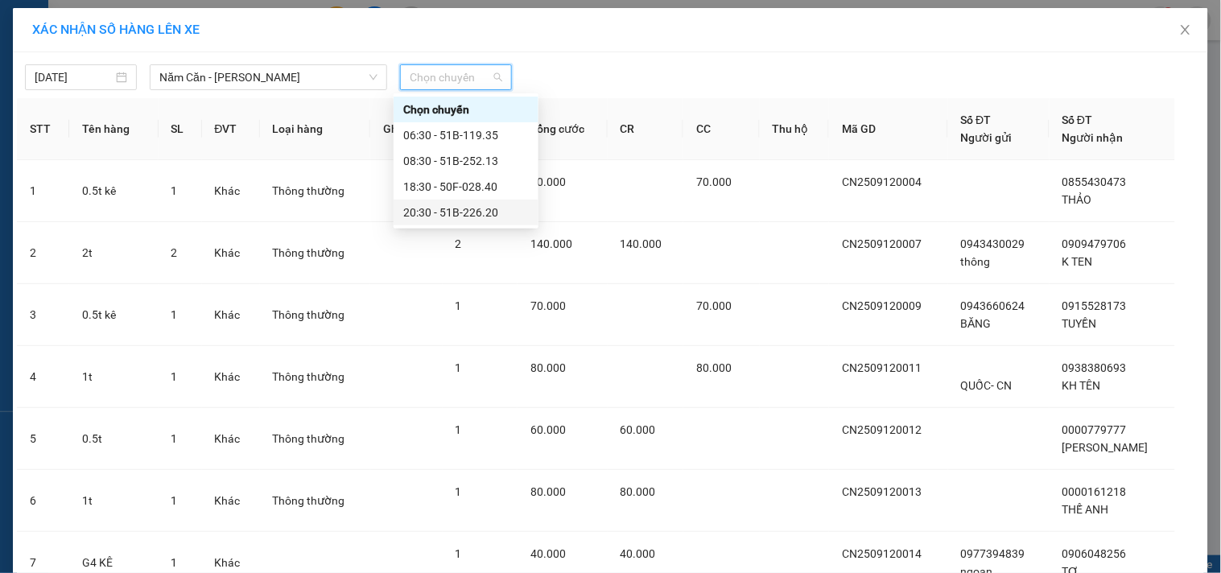
click at [451, 209] on div "20:30 - 51B-226.20" at bounding box center [466, 213] width 126 height 18
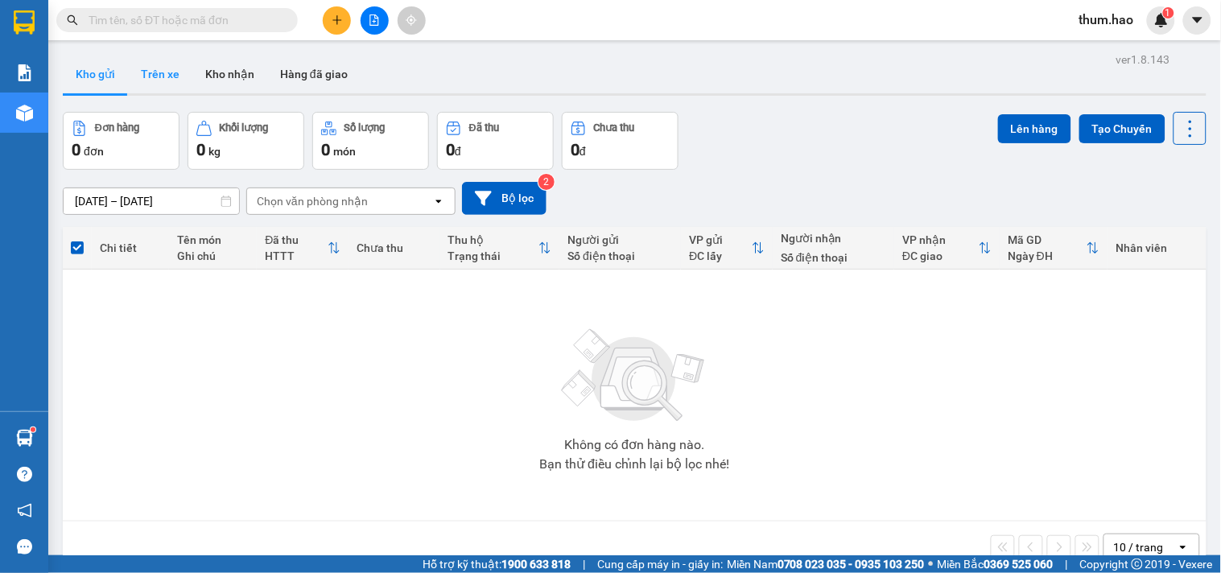
click at [174, 68] on button "Trên xe" at bounding box center [160, 74] width 64 height 39
